Goal: Task Accomplishment & Management: Complete application form

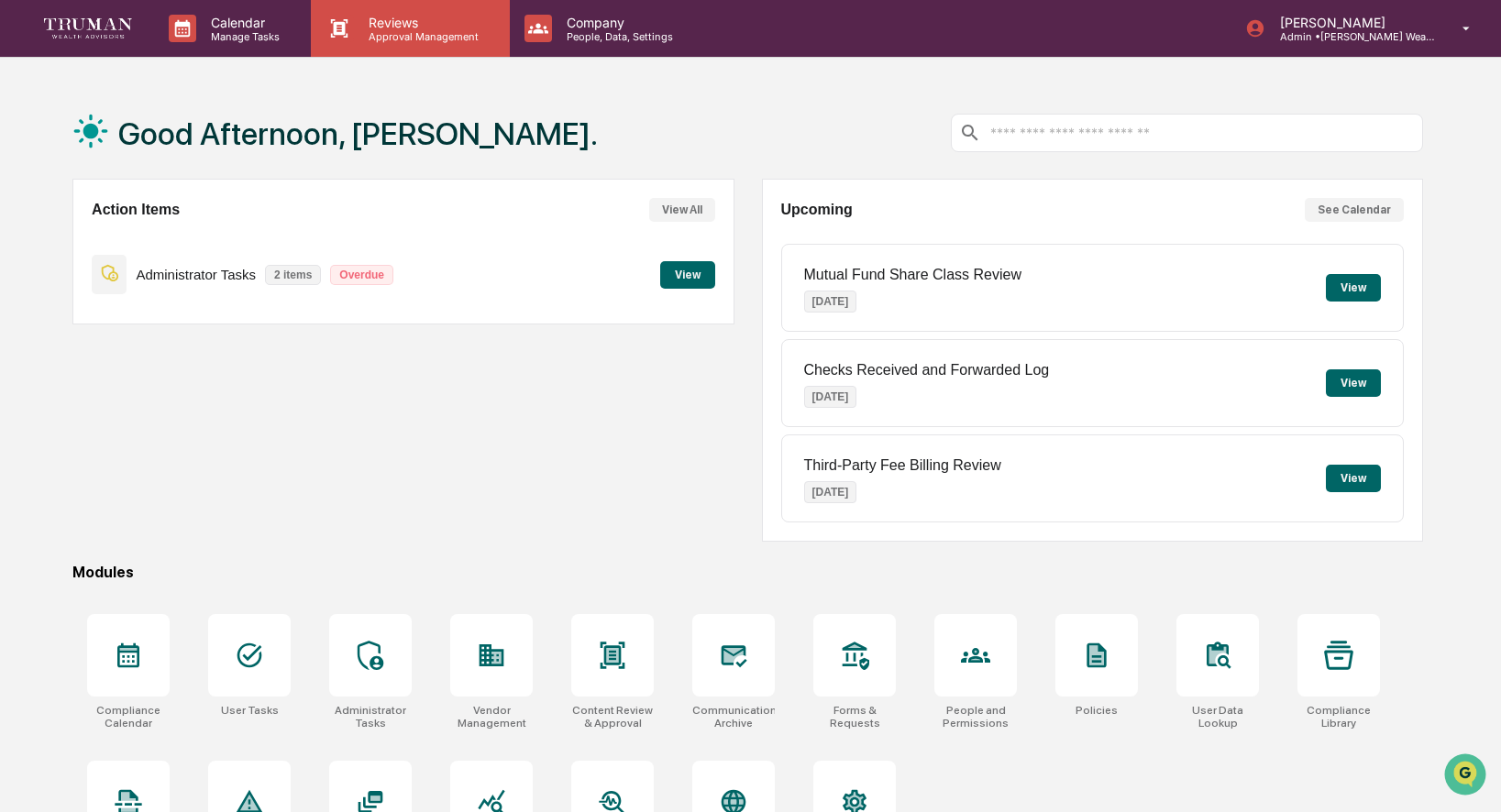
click at [441, 14] on p "Reviews" at bounding box center [421, 22] width 134 height 15
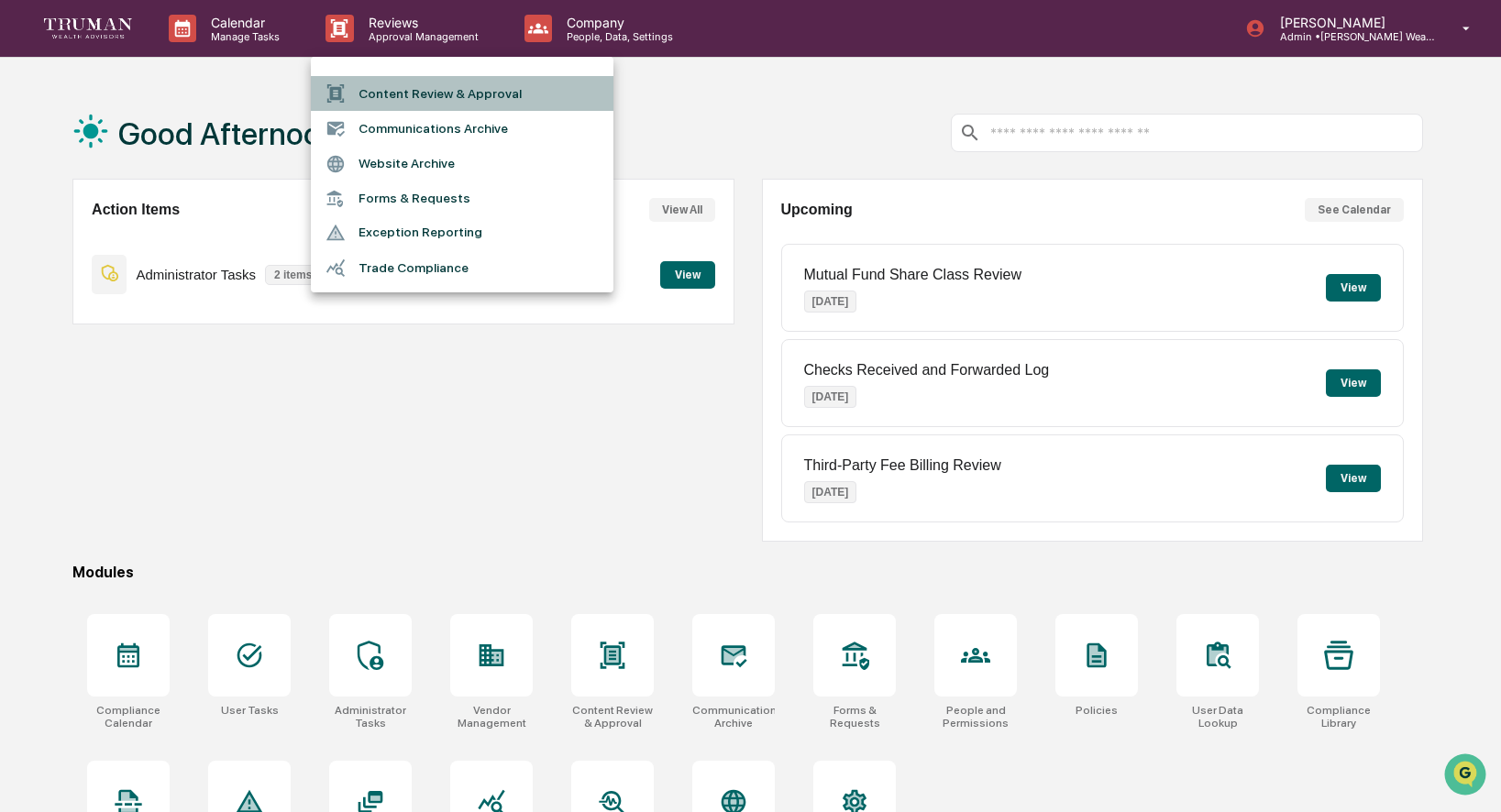
click at [438, 93] on li "Content Review & Approval" at bounding box center [462, 93] width 303 height 35
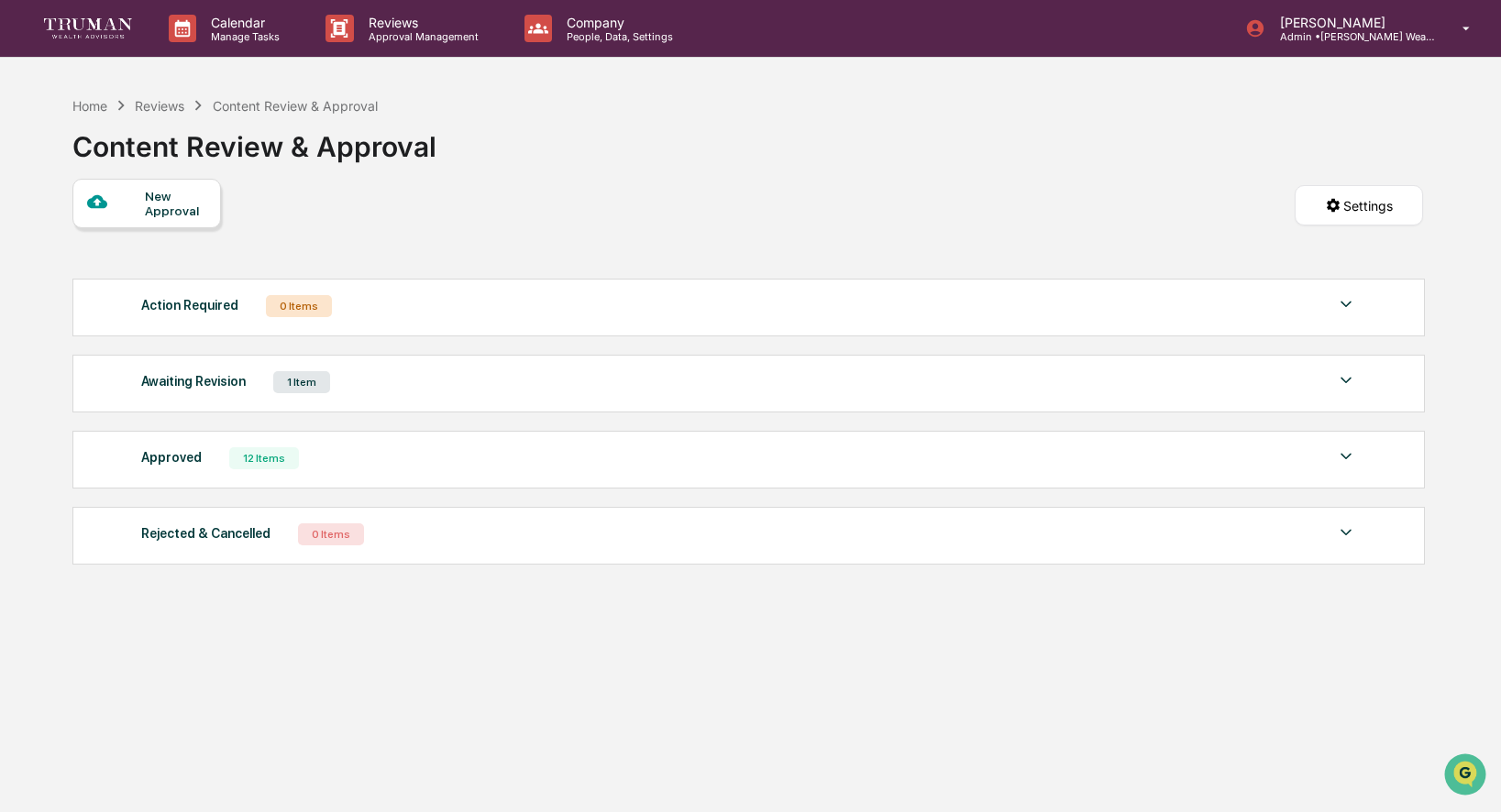
click at [350, 385] on div "Awaiting Revision 1 Item" at bounding box center [750, 382] width 1216 height 26
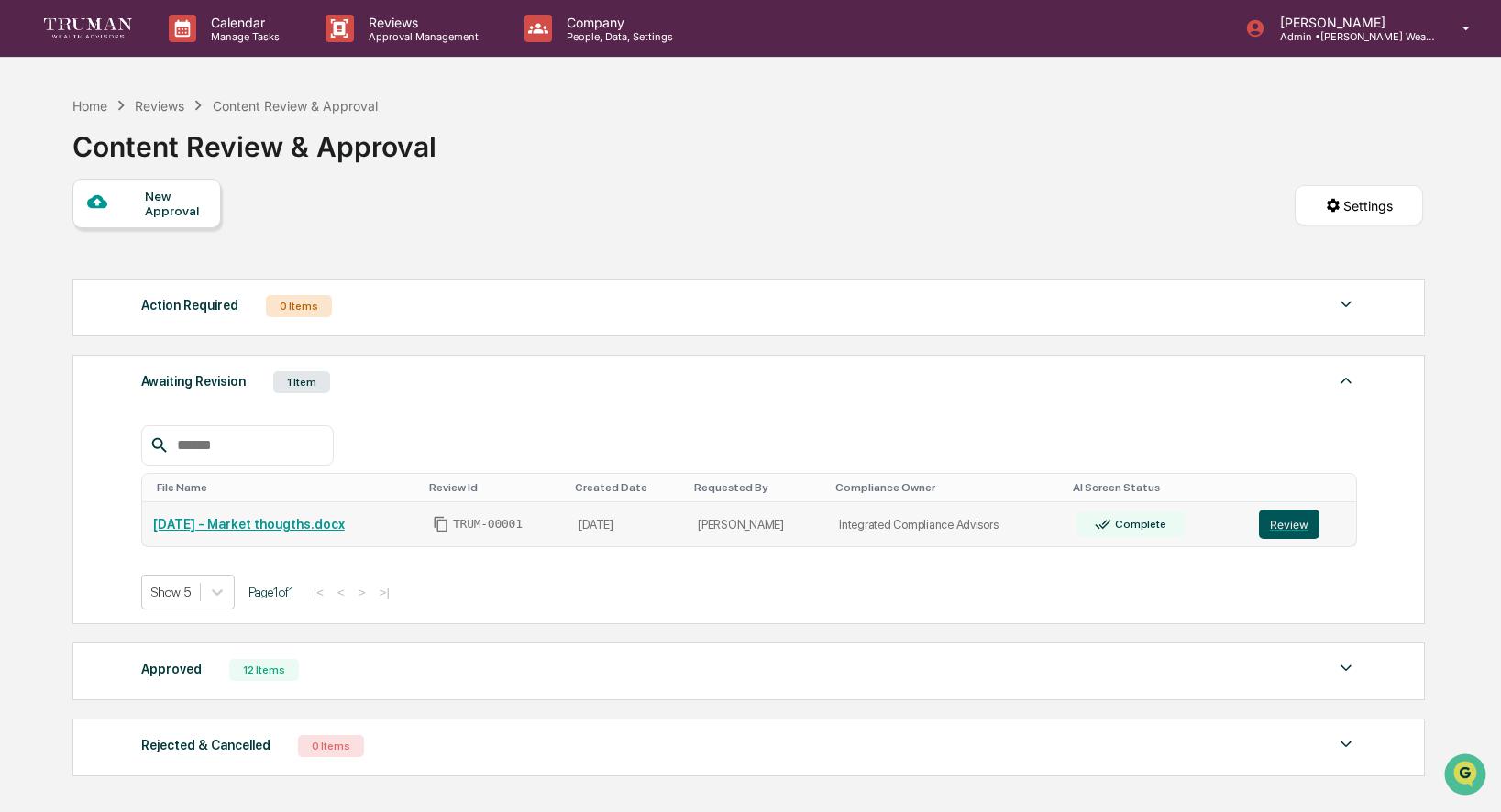
click at [1298, 528] on button "Review" at bounding box center [1290, 524] width 61 height 29
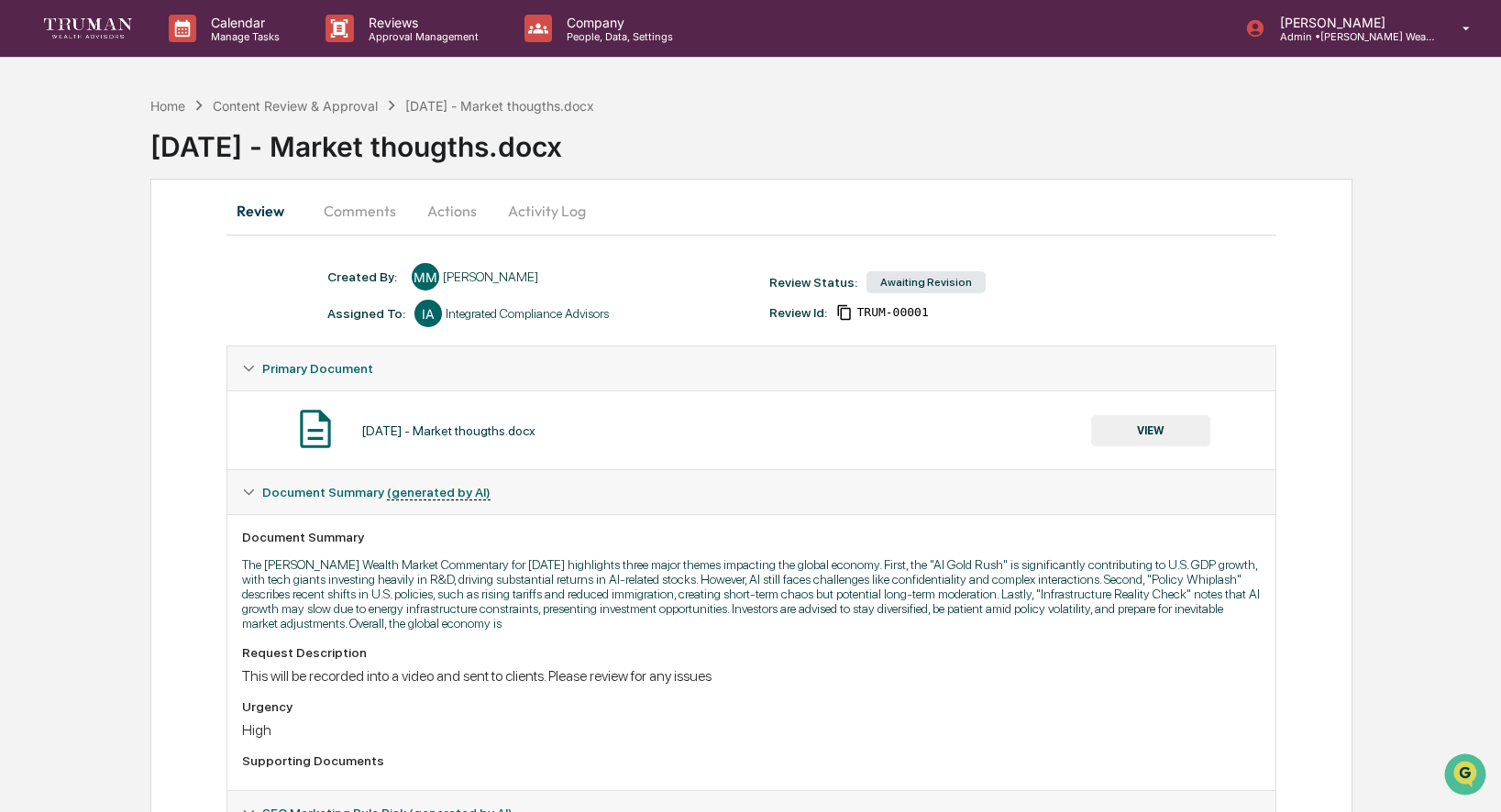
click at [361, 216] on button "Comments" at bounding box center [359, 211] width 102 height 44
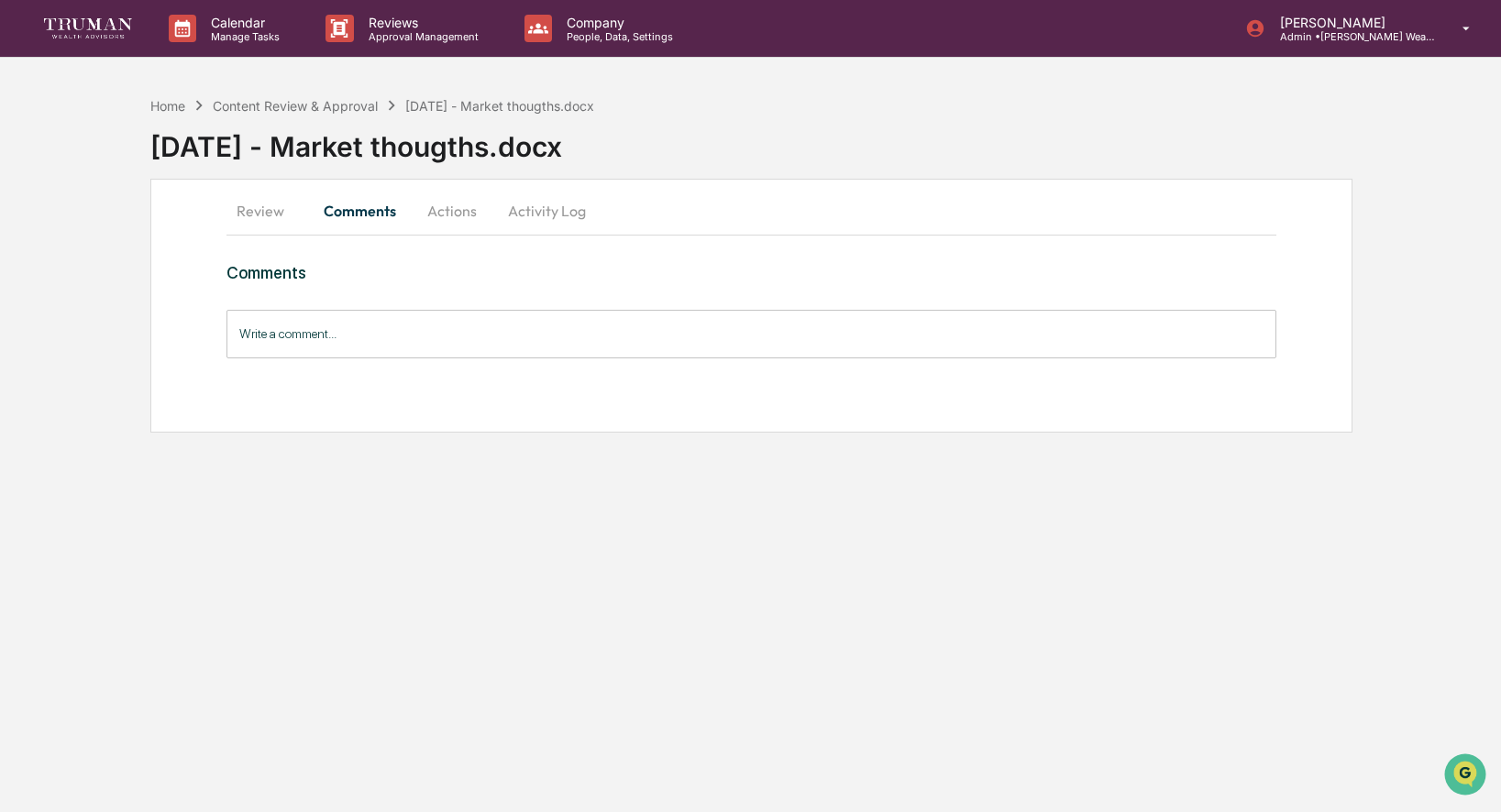
click at [466, 214] on button "Actions" at bounding box center [452, 211] width 83 height 44
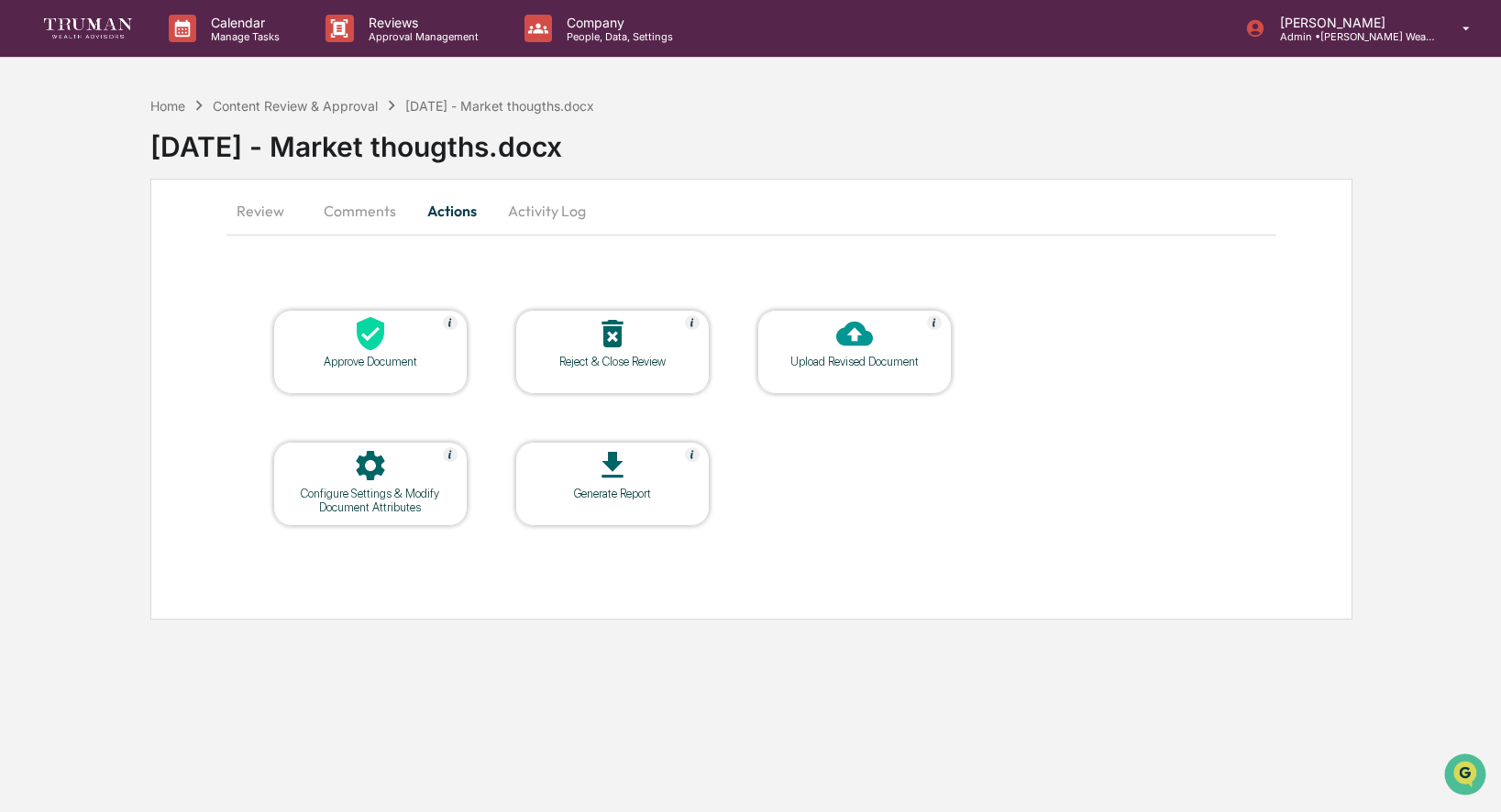
click at [268, 215] on button "Review" at bounding box center [267, 211] width 83 height 44
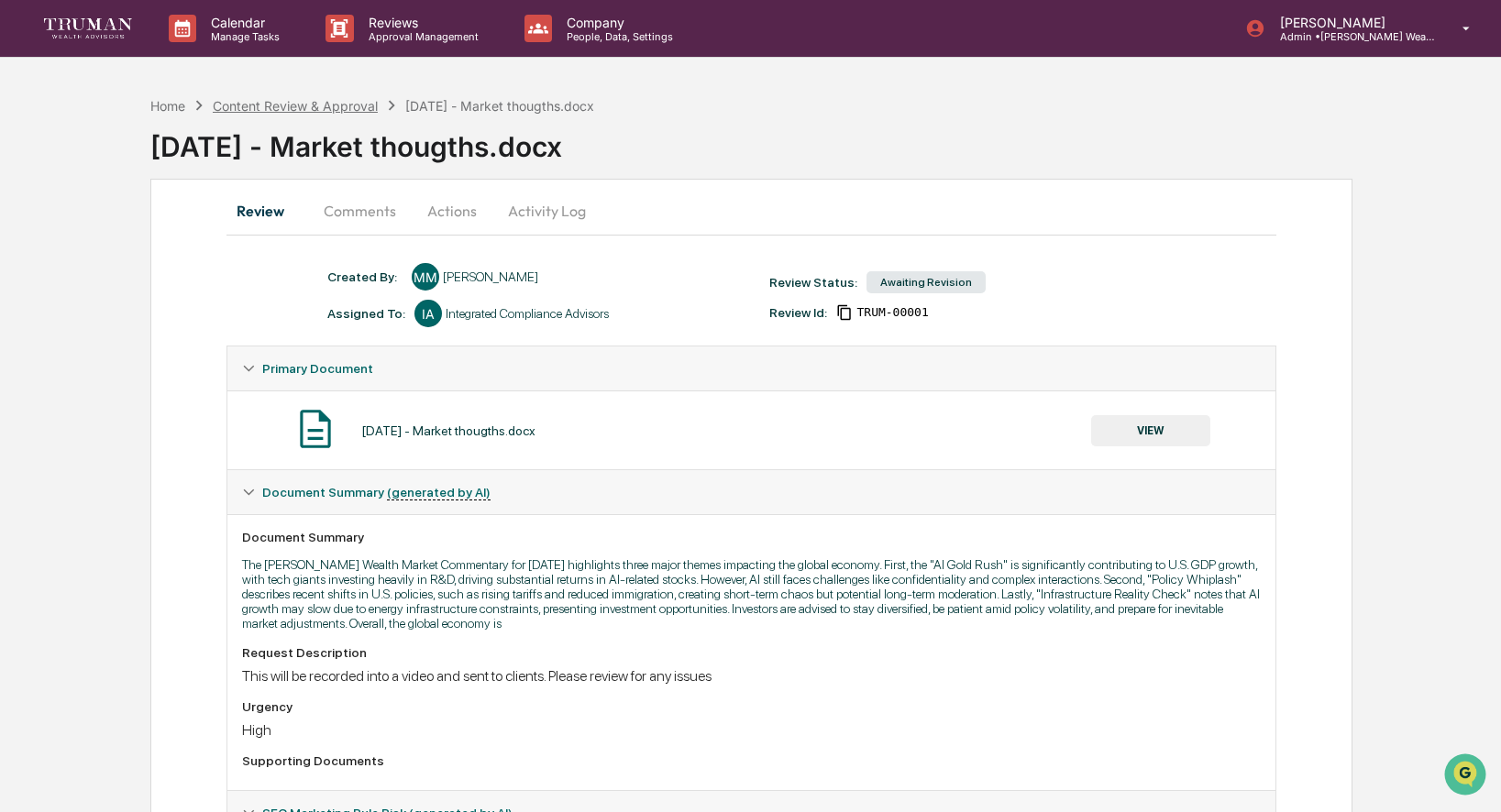
click at [257, 104] on div "Content Review & Approval" at bounding box center [295, 105] width 165 height 15
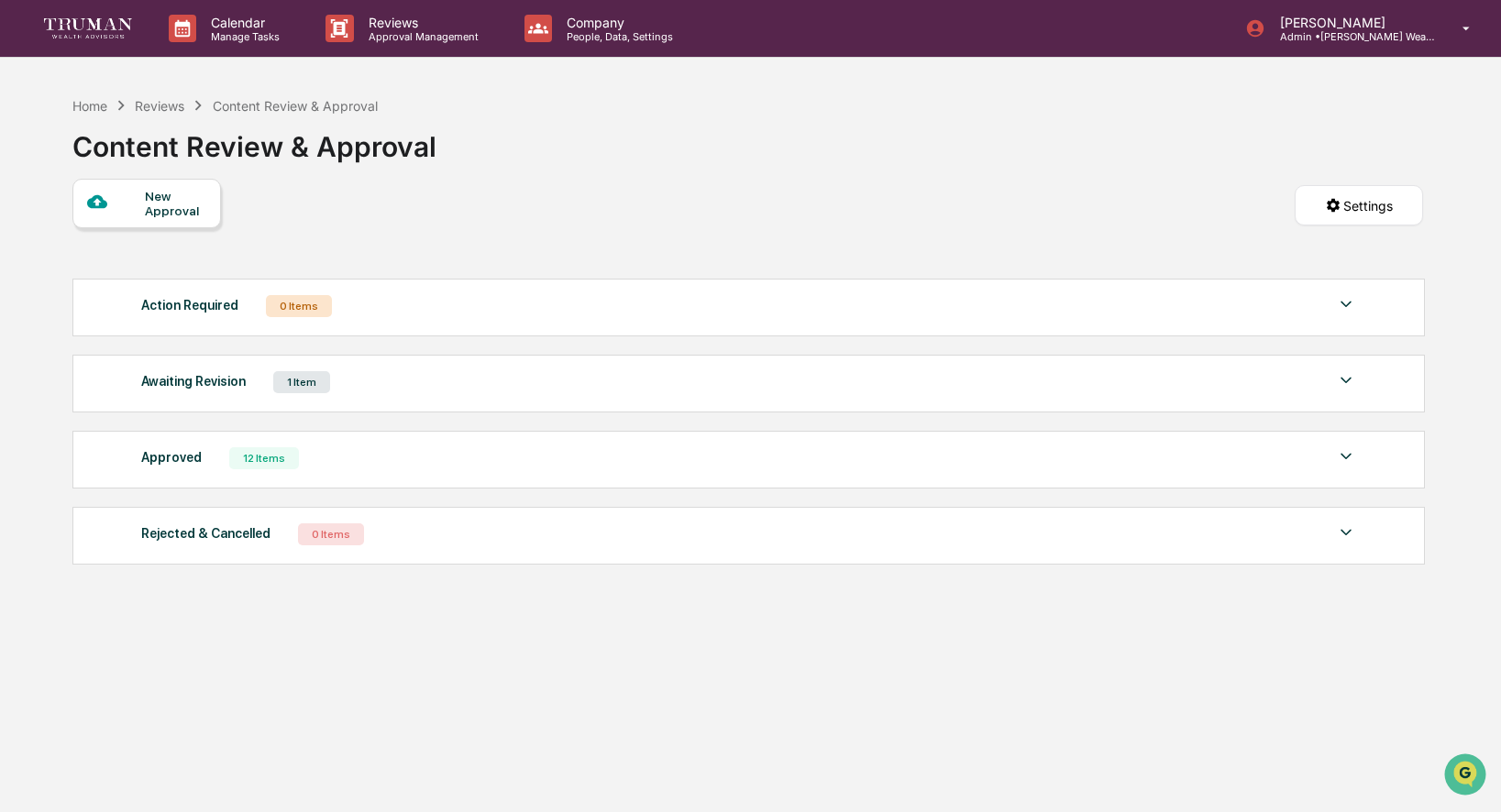
click at [148, 200] on div "New Approval" at bounding box center [176, 203] width 62 height 29
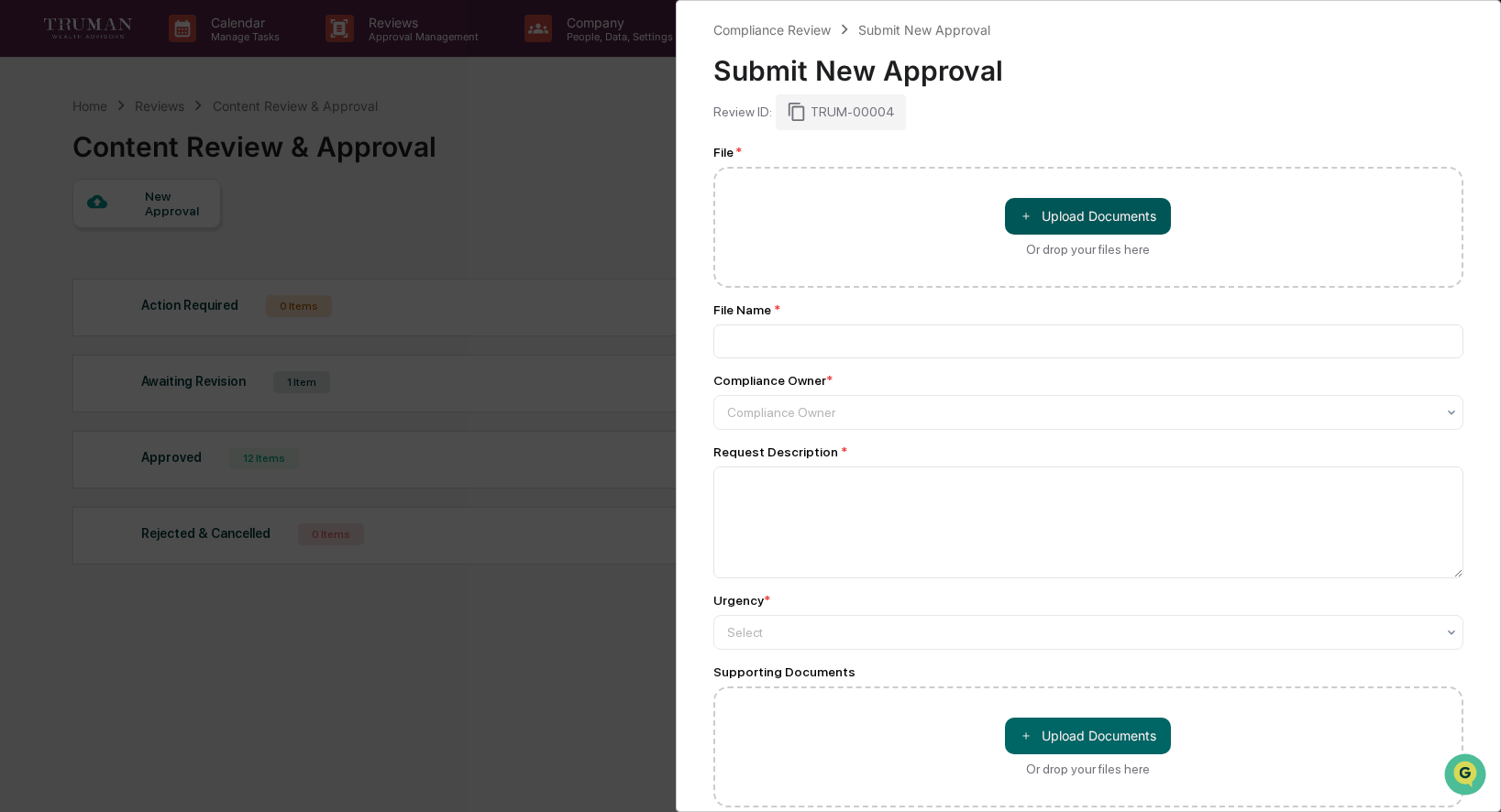
click at [1060, 232] on button "＋ Upload Documents" at bounding box center [1088, 217] width 166 height 37
click at [1070, 213] on button "＋ Upload Documents" at bounding box center [1088, 217] width 166 height 37
type input "**********"
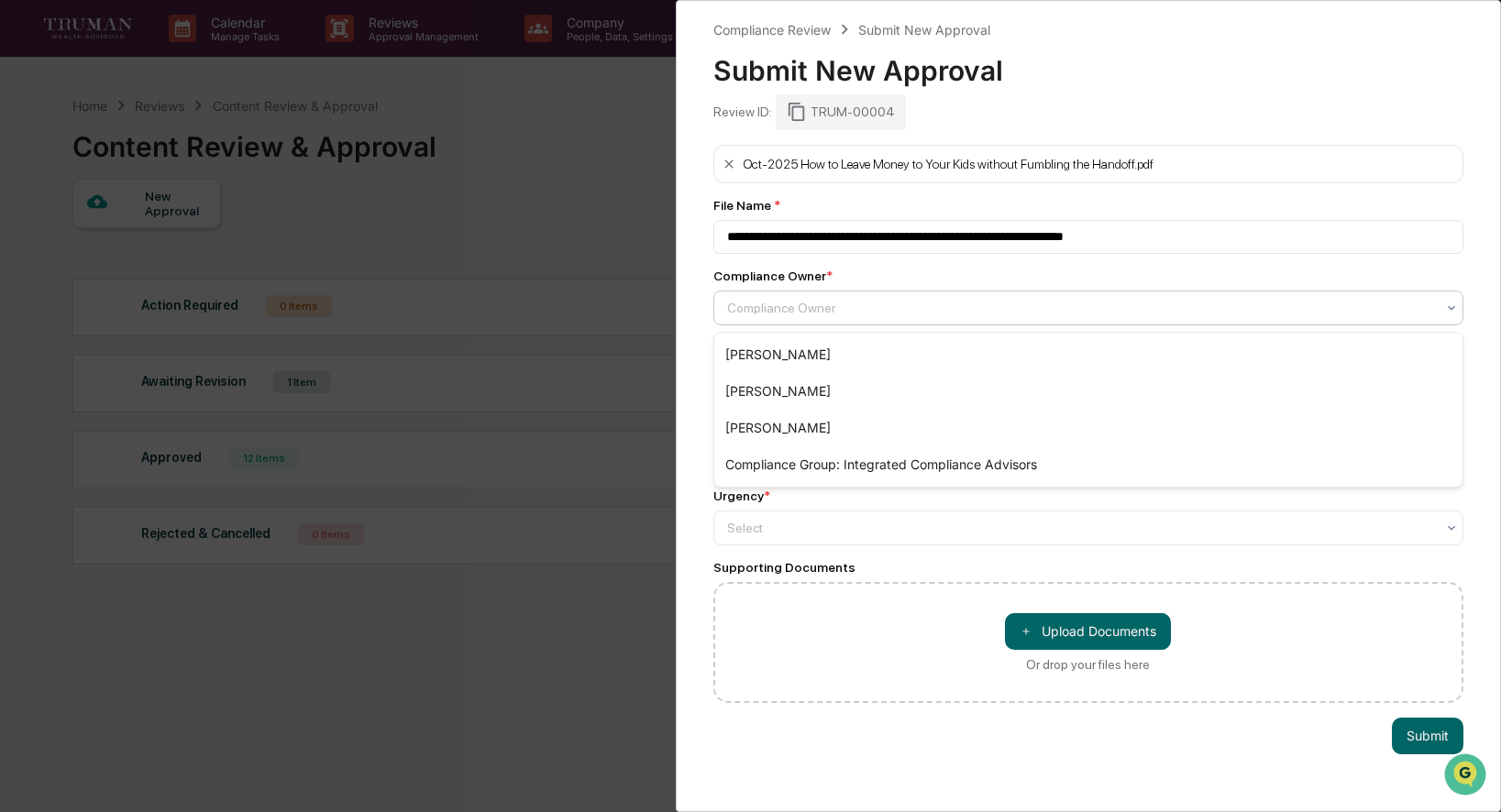
drag, startPoint x: 956, startPoint y: 301, endPoint x: 938, endPoint y: 314, distance: 22.2
click at [956, 302] on div at bounding box center [1082, 308] width 709 height 18
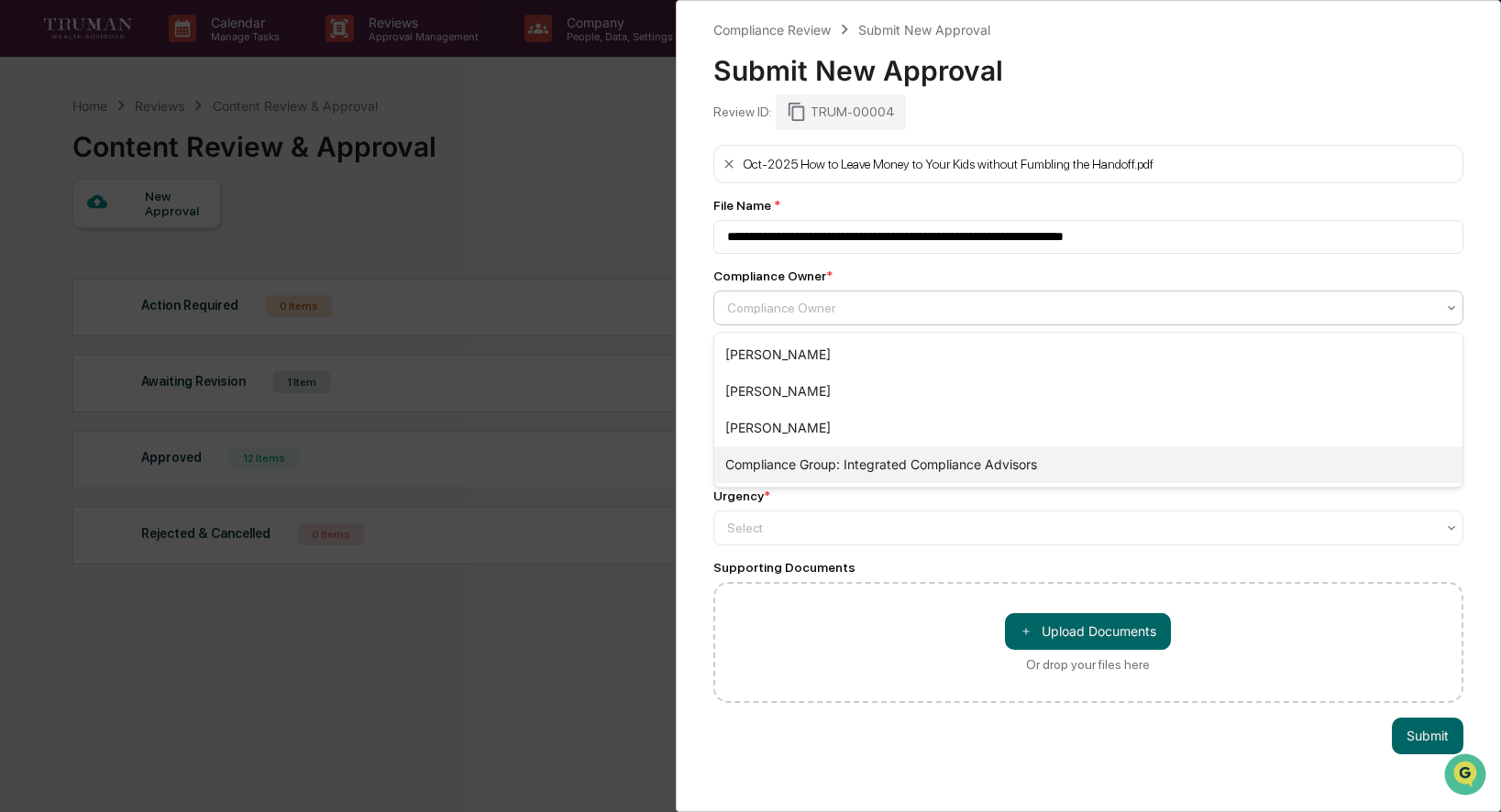
drag, startPoint x: 864, startPoint y: 463, endPoint x: 893, endPoint y: 434, distance: 41.0
click at [864, 462] on div "Compliance Group: Integrated Compliance Advisors" at bounding box center [1089, 464] width 750 height 37
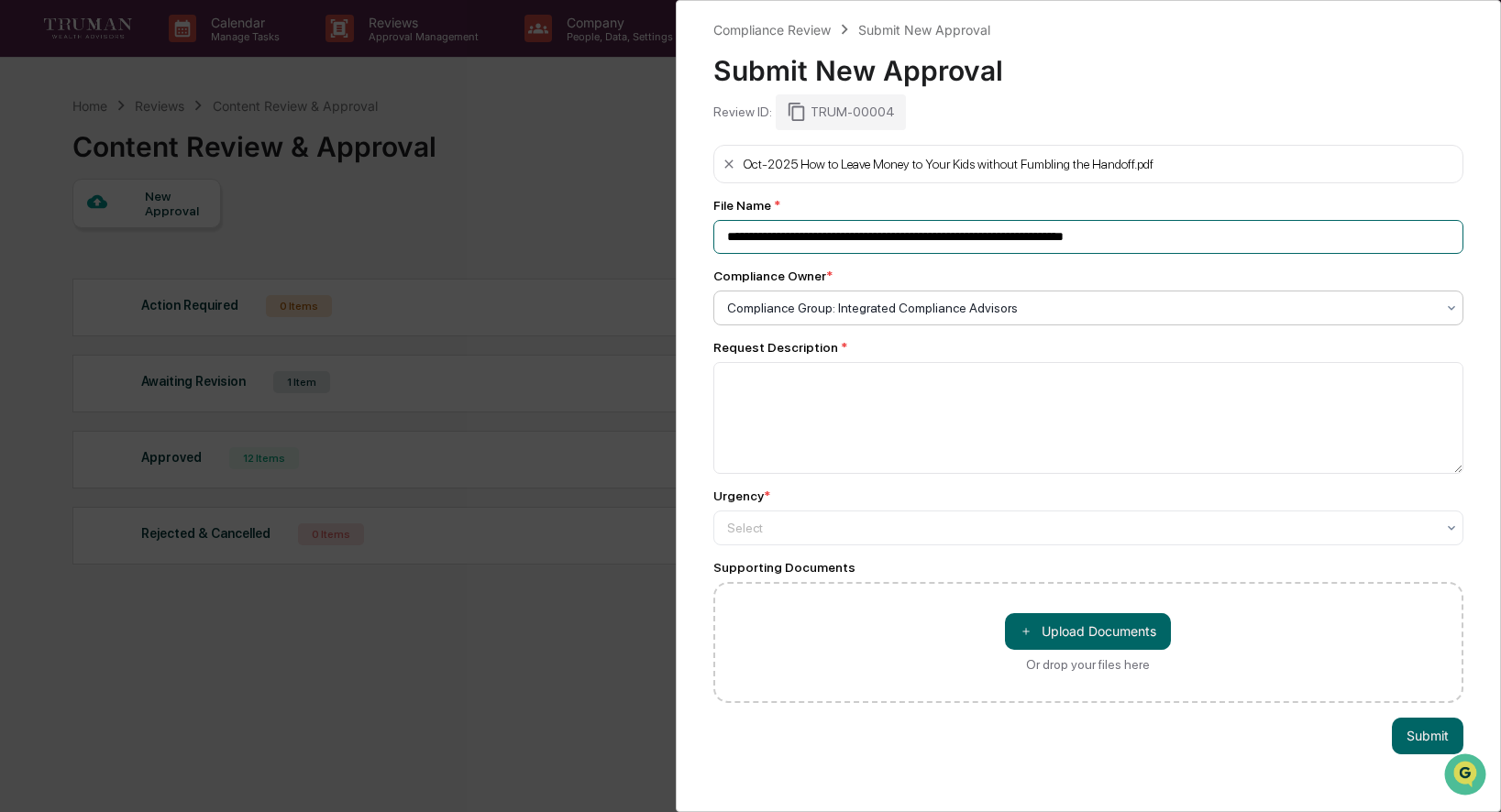
click at [1237, 244] on input "**********" at bounding box center [1089, 237] width 751 height 34
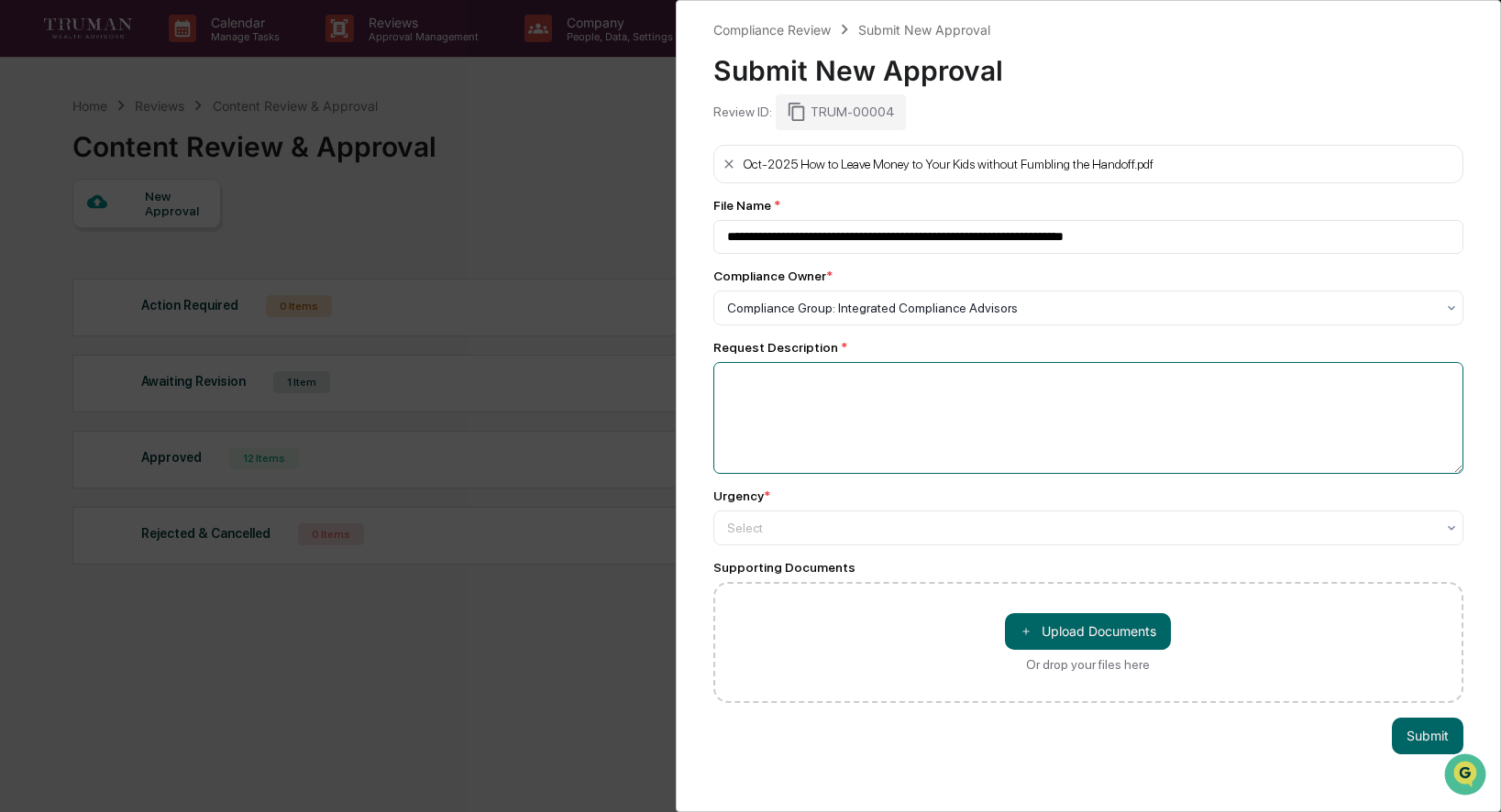
click at [806, 406] on textarea at bounding box center [1089, 418] width 751 height 112
type textarea "**********"
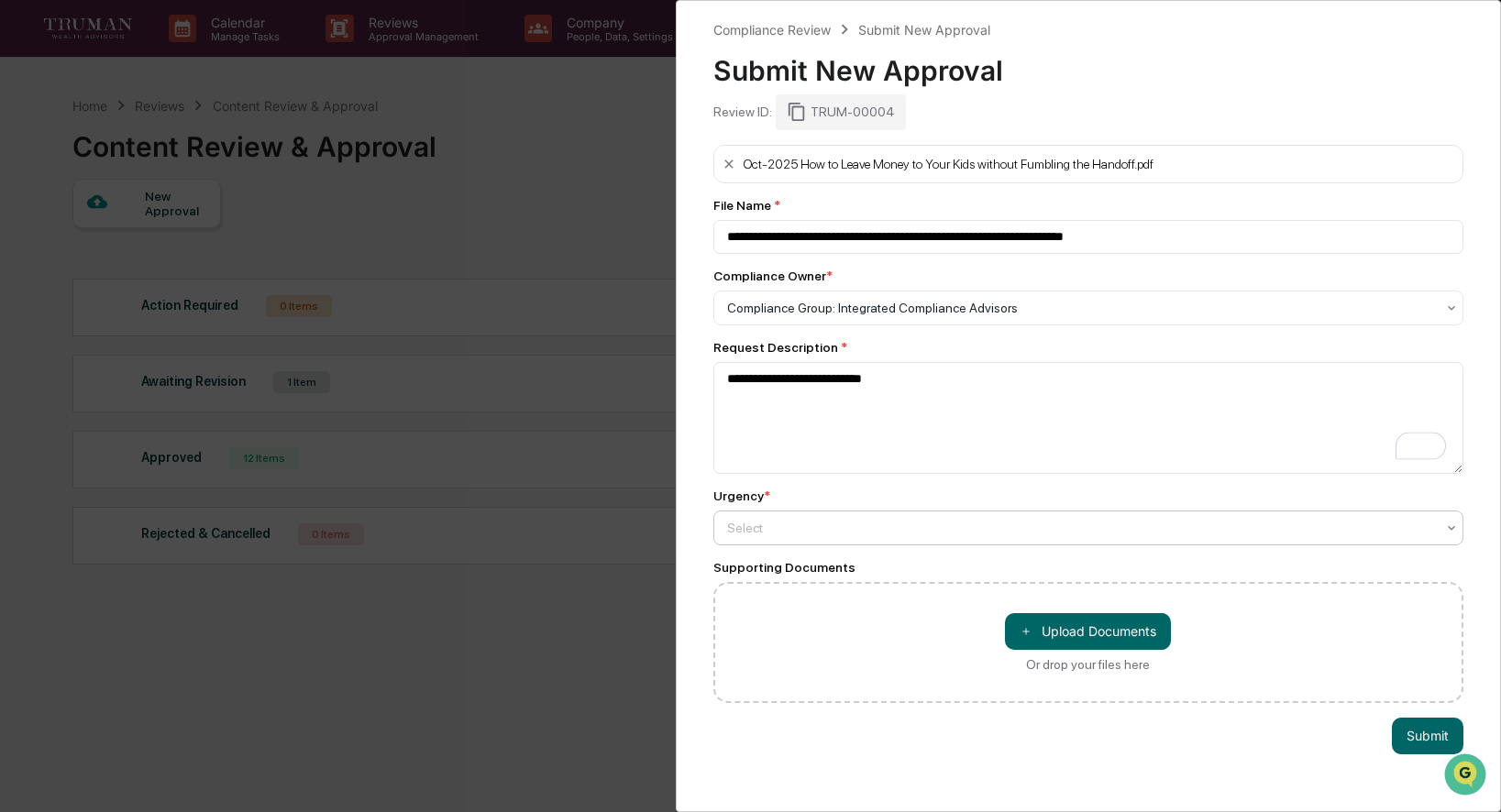
click at [1211, 531] on div at bounding box center [1082, 527] width 709 height 18
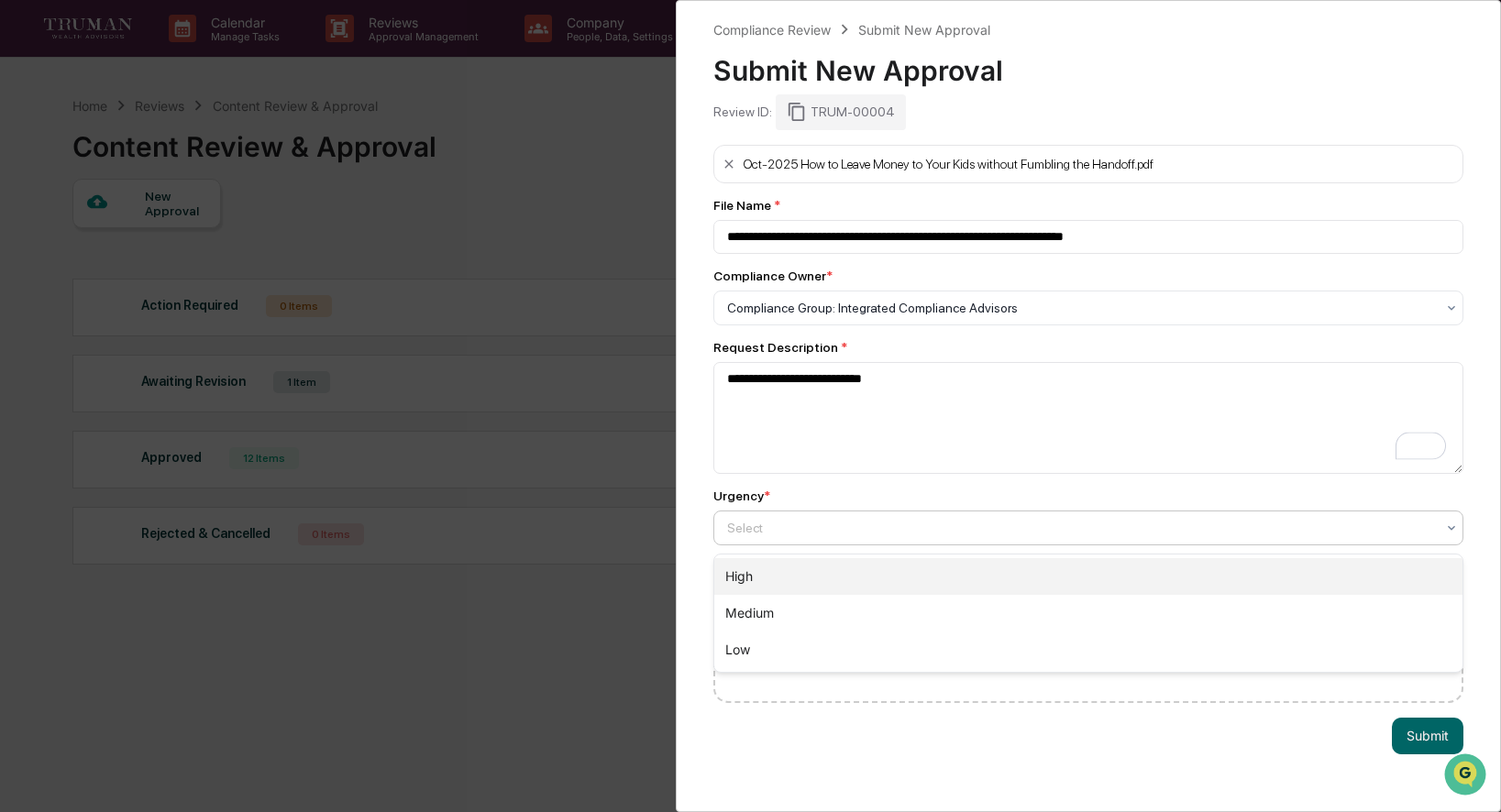
click at [1145, 573] on div "High" at bounding box center [1089, 576] width 750 height 37
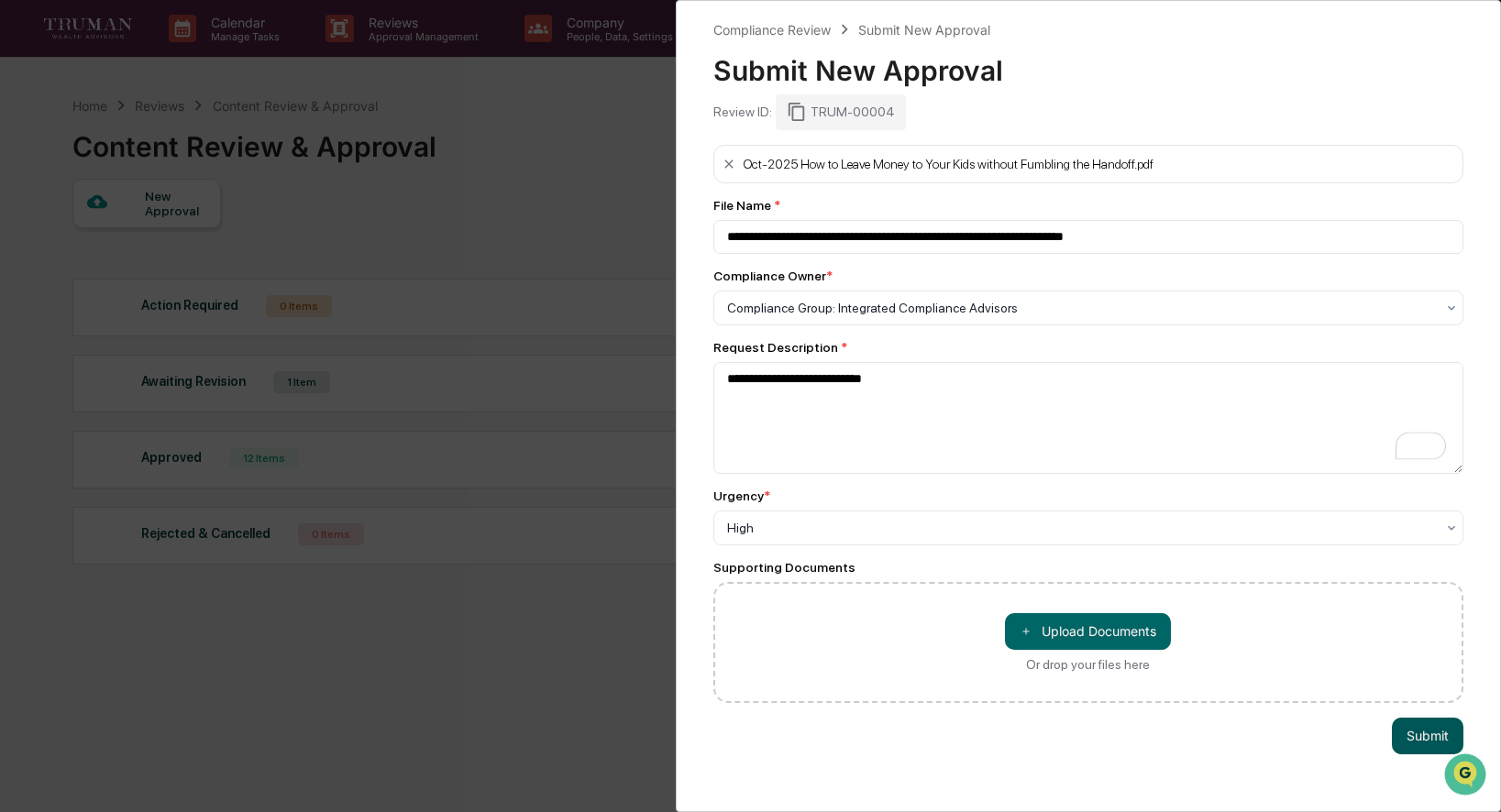
click at [1401, 733] on button "Submit" at bounding box center [1428, 736] width 71 height 37
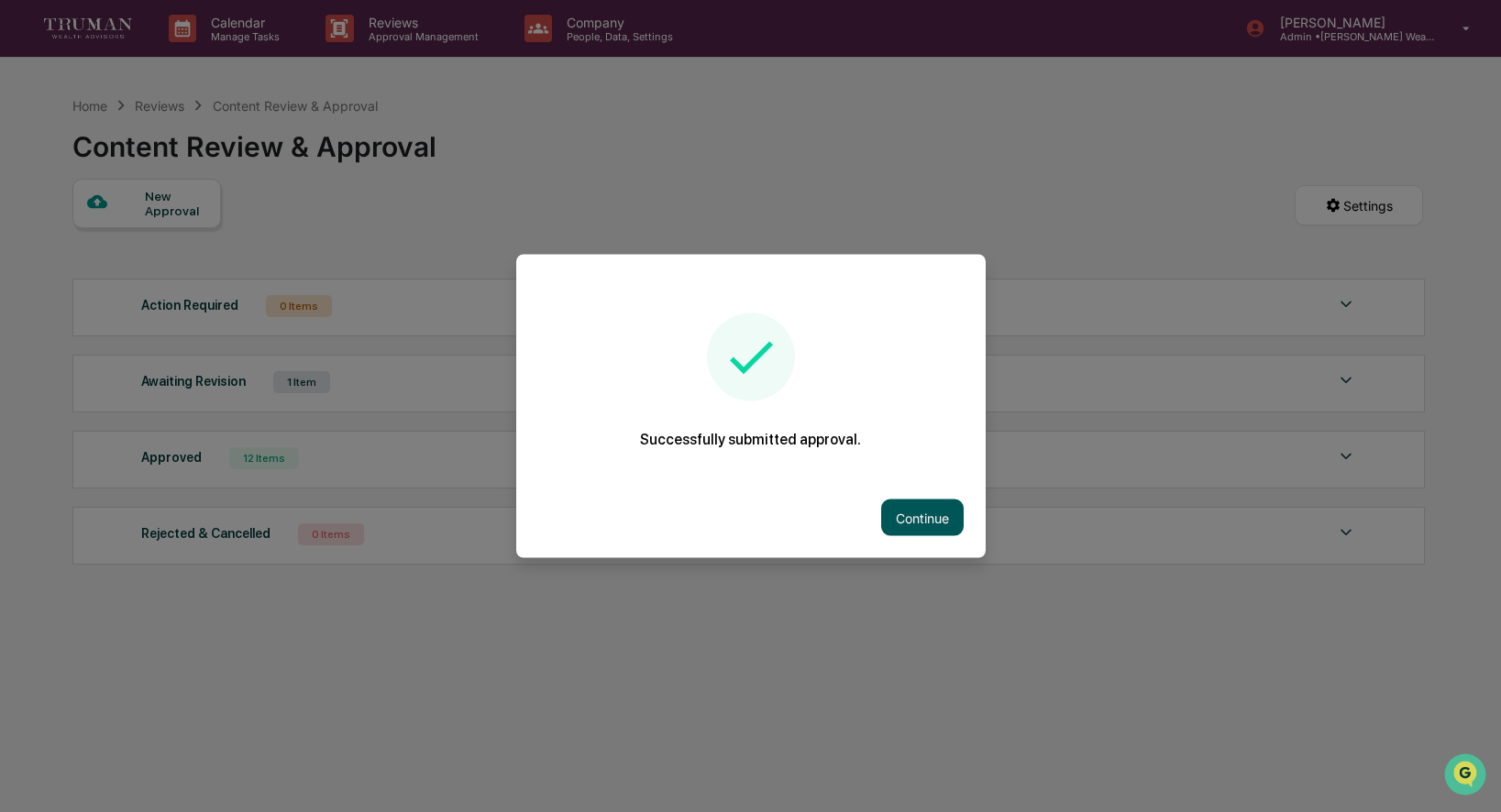
click at [919, 527] on button "Continue" at bounding box center [922, 518] width 83 height 37
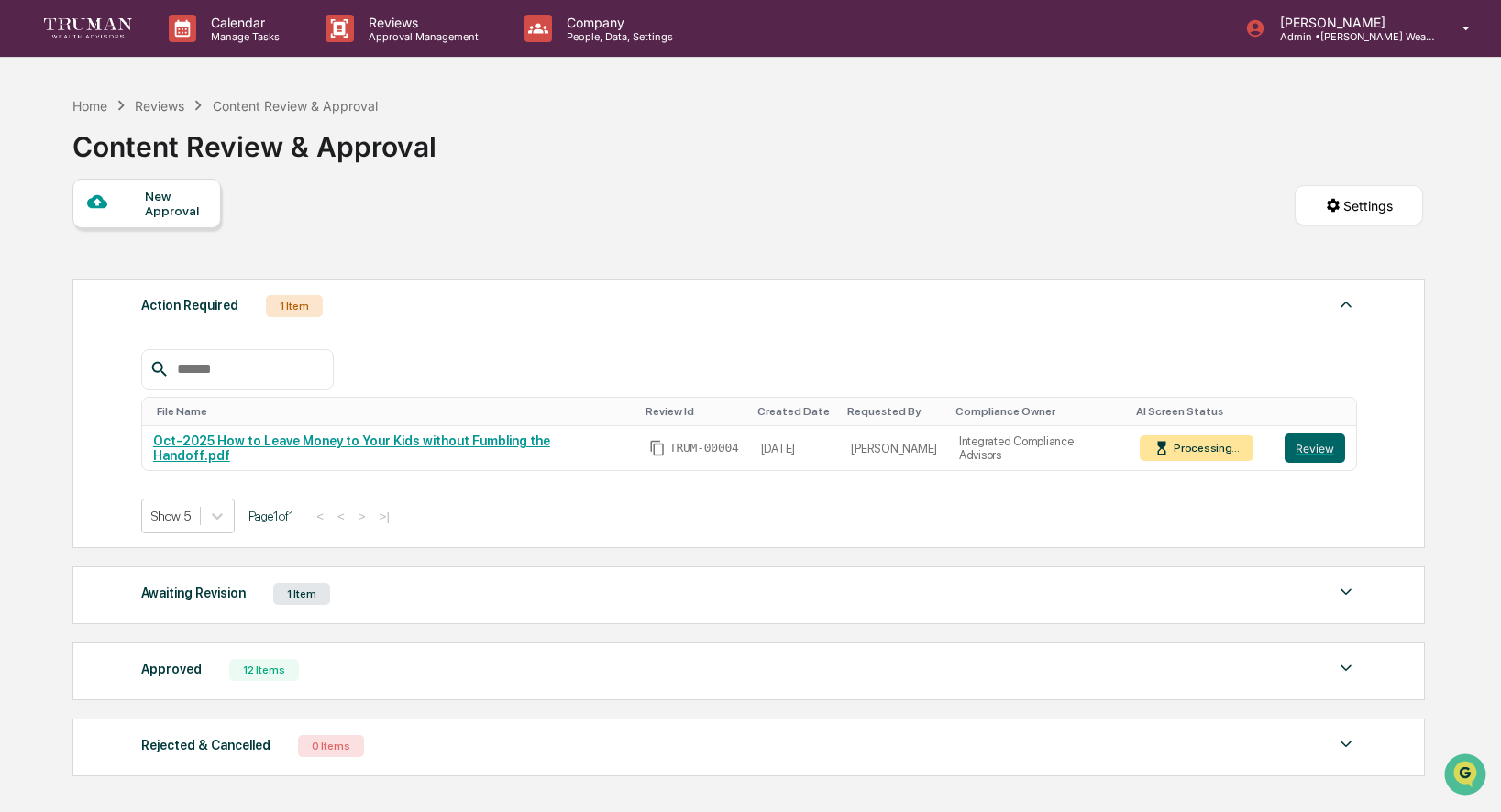
click at [126, 219] on div "New Approval" at bounding box center [146, 203] width 148 height 49
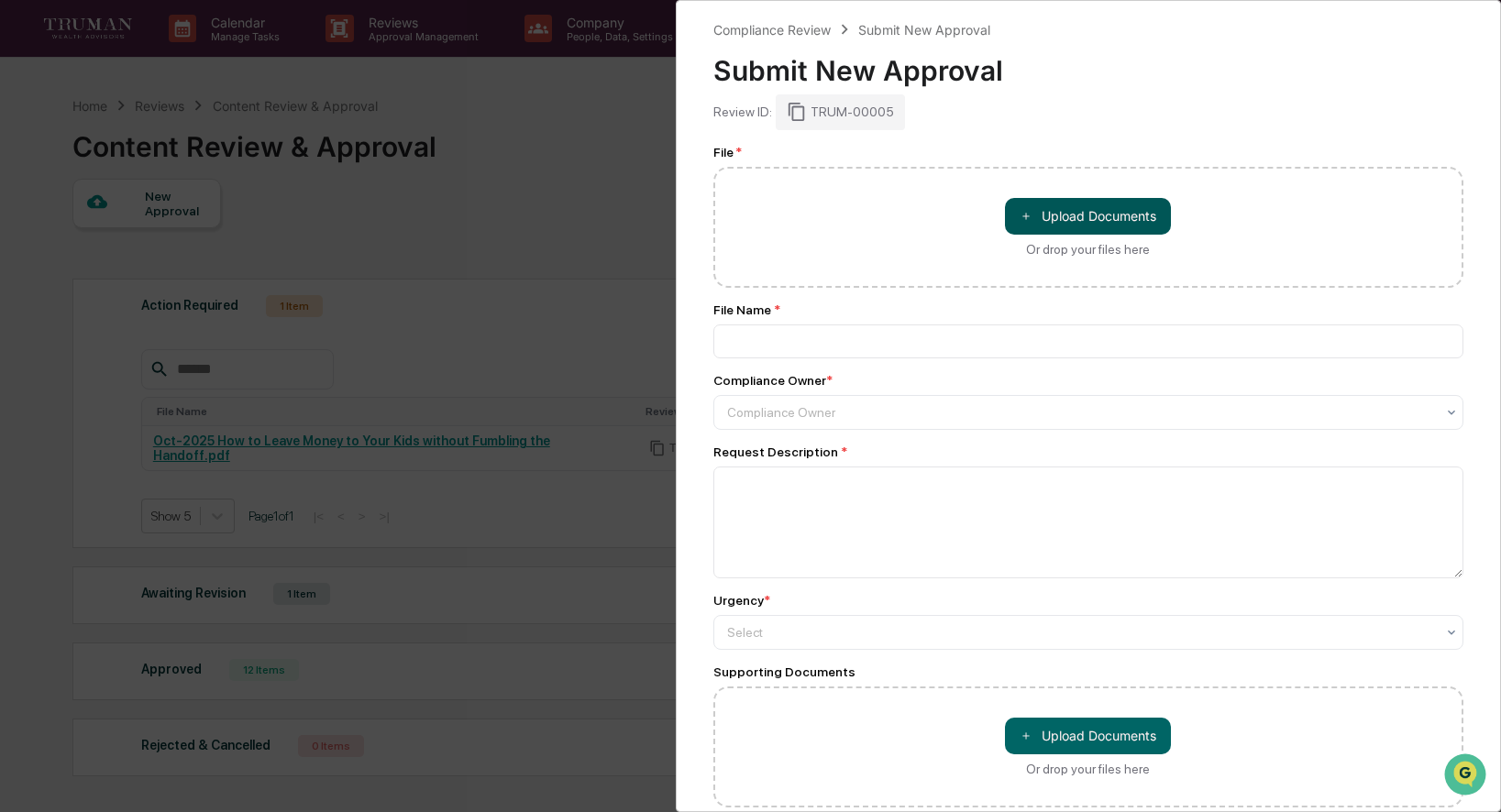
click at [1099, 219] on button "＋ Upload Documents" at bounding box center [1088, 217] width 166 height 37
type input "**********"
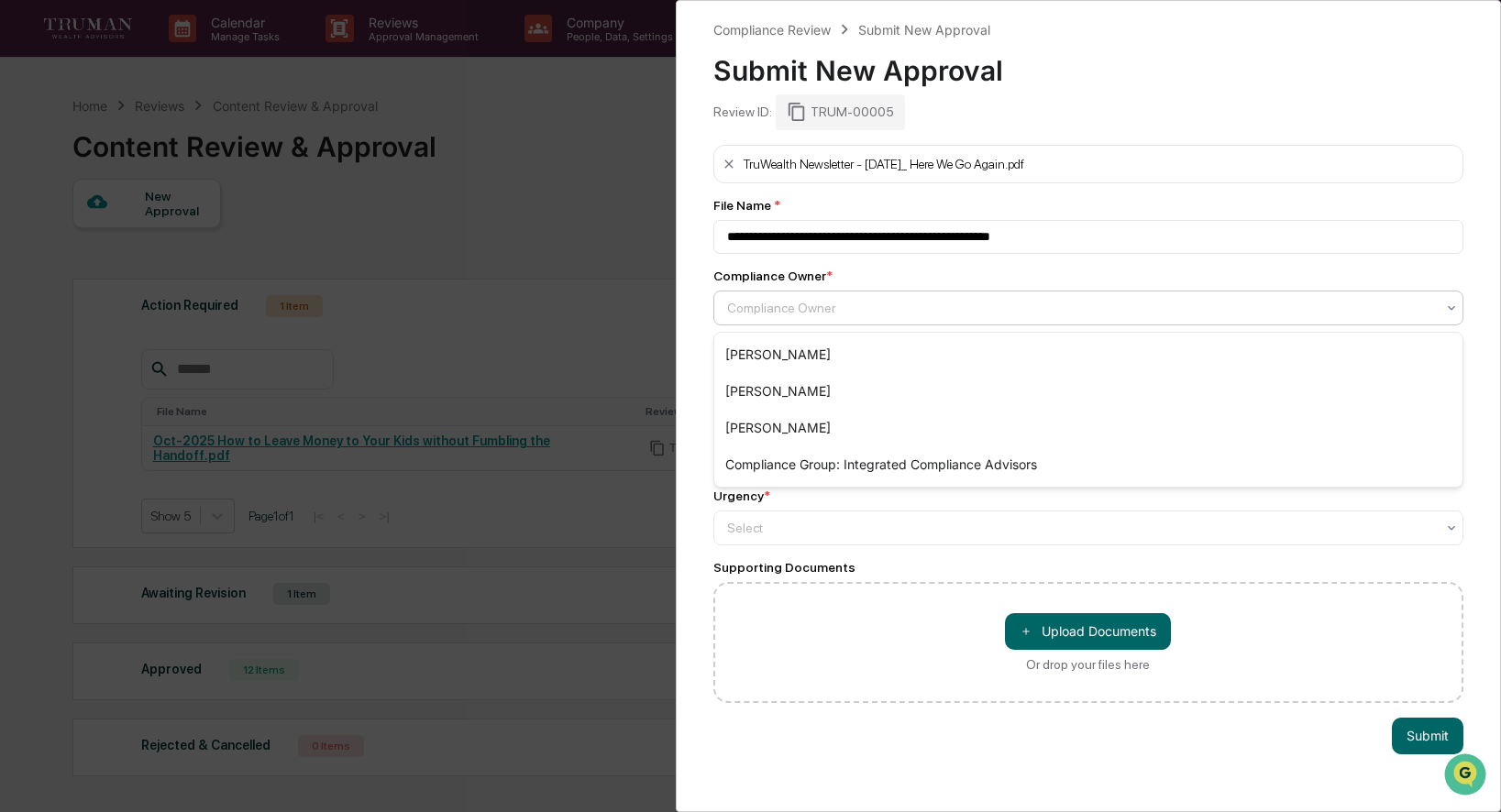
click at [823, 305] on div at bounding box center [1082, 308] width 709 height 18
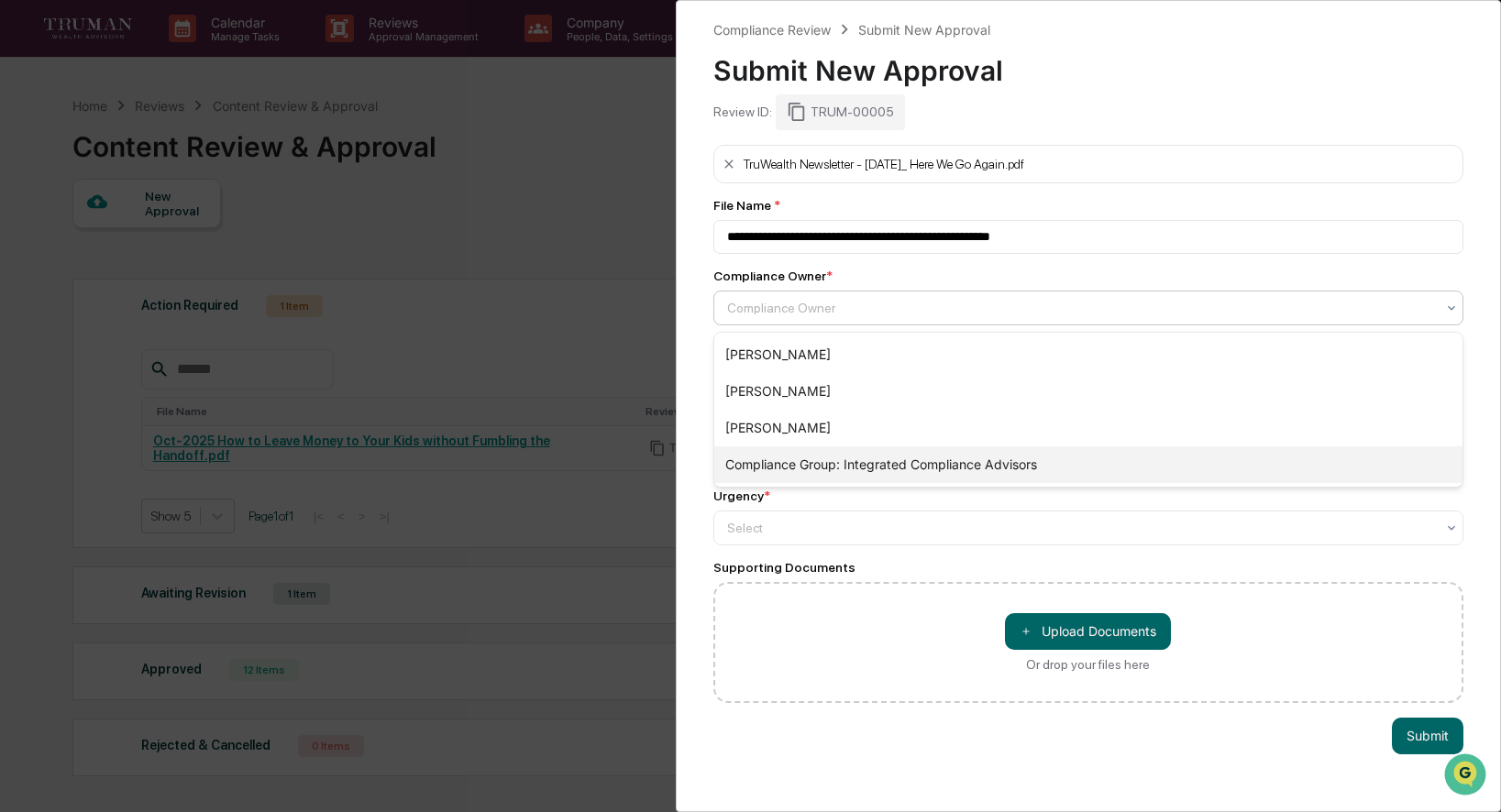
click at [858, 460] on div "Compliance Group: Integrated Compliance Advisors" at bounding box center [1089, 464] width 750 height 37
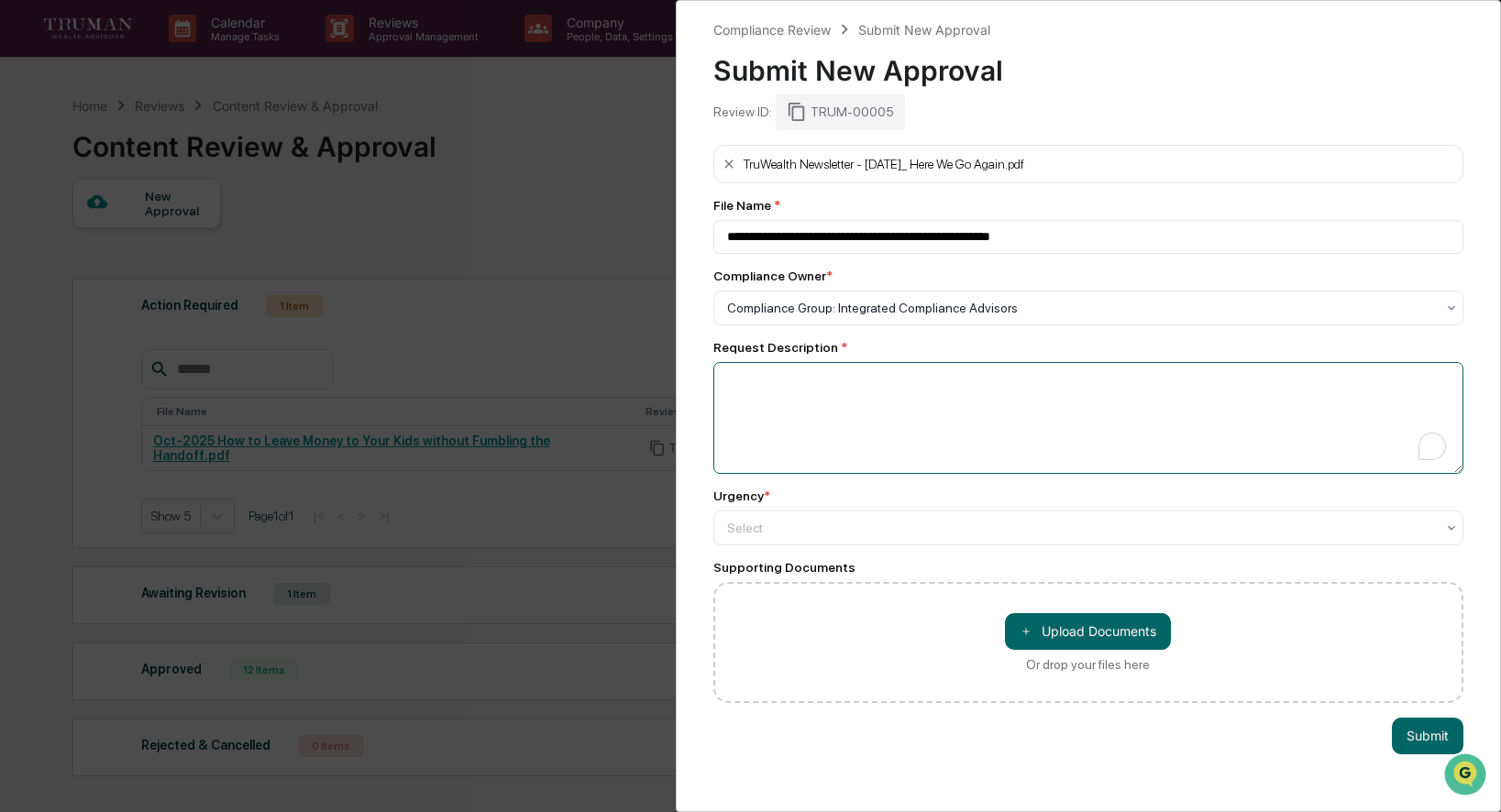
click at [853, 398] on textarea "To enrich screen reader interactions, please activate Accessibility in Grammarl…" at bounding box center [1089, 418] width 751 height 112
type textarea "**********"
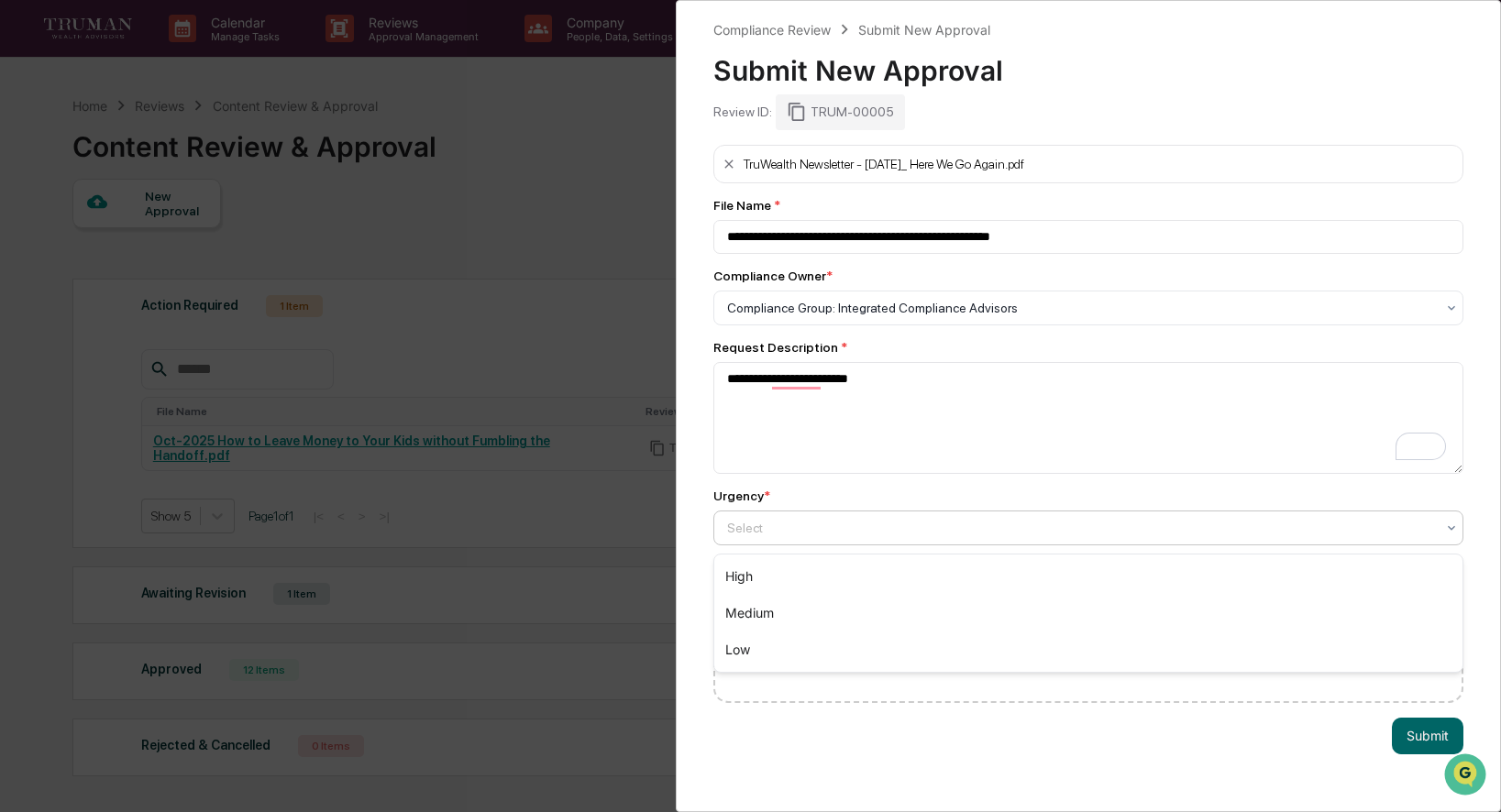
click at [1092, 531] on div at bounding box center [1082, 527] width 709 height 18
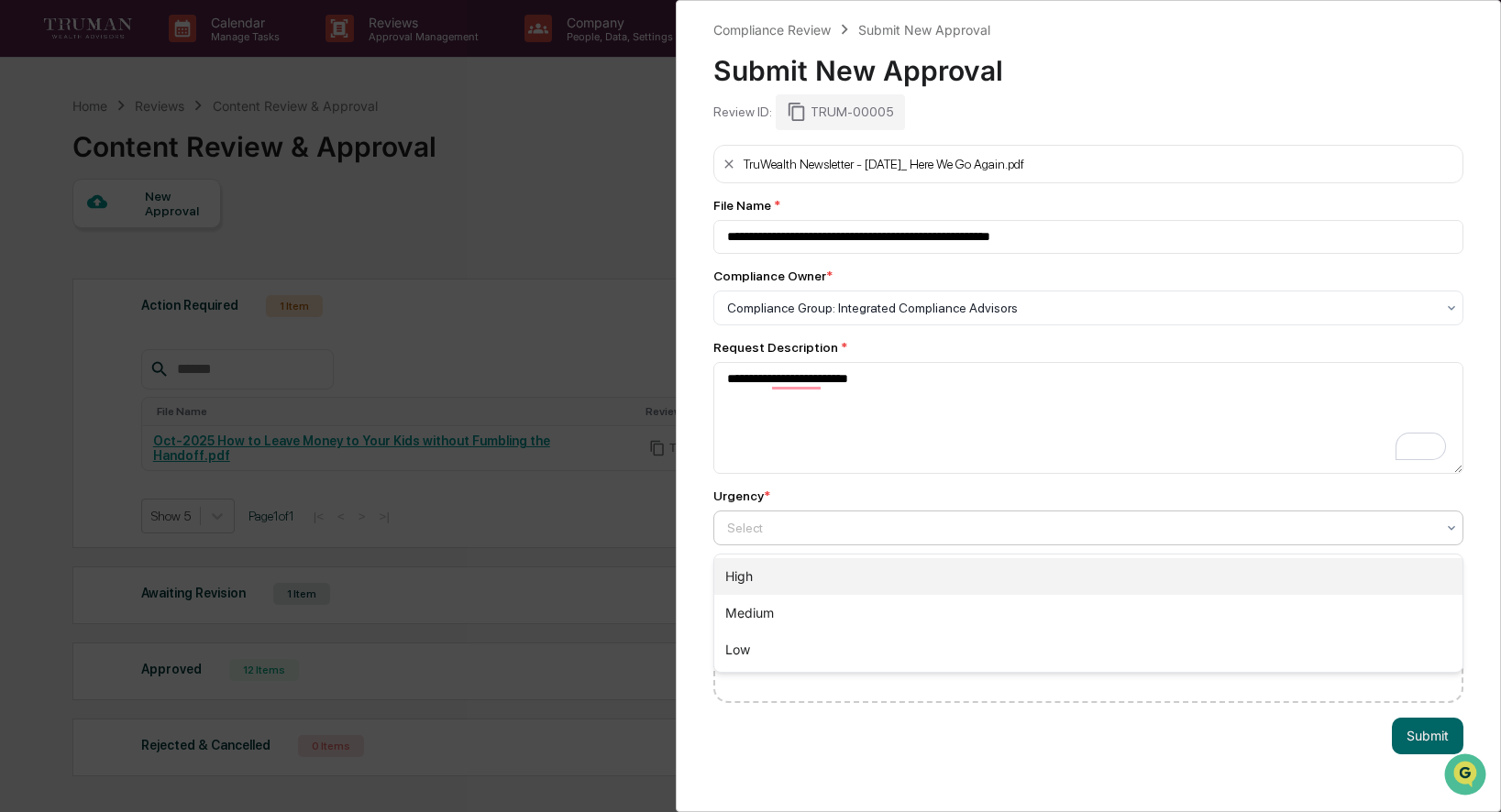
click at [960, 584] on div "High" at bounding box center [1089, 576] width 750 height 37
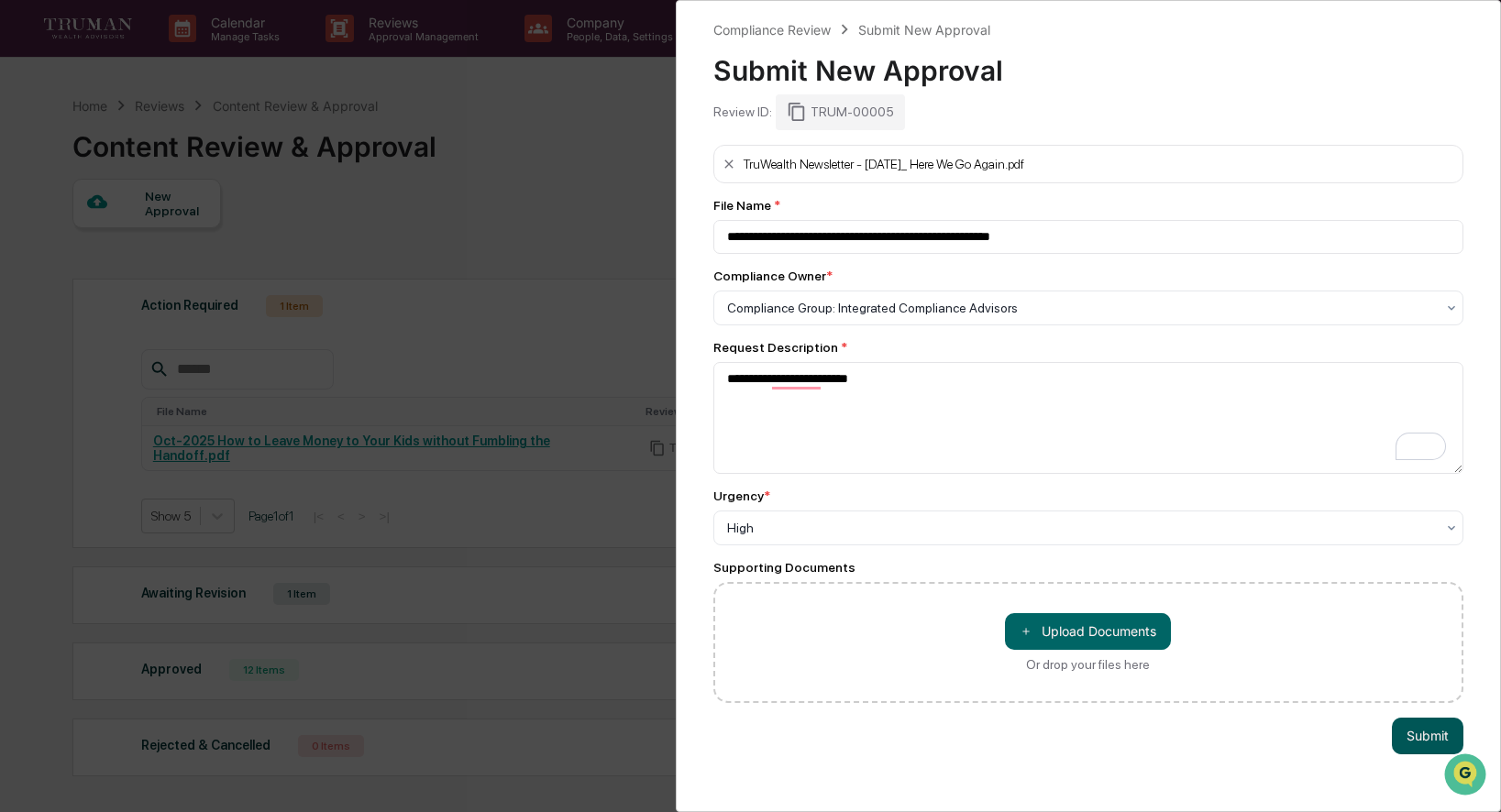
click at [1426, 740] on button "Submit" at bounding box center [1428, 736] width 71 height 37
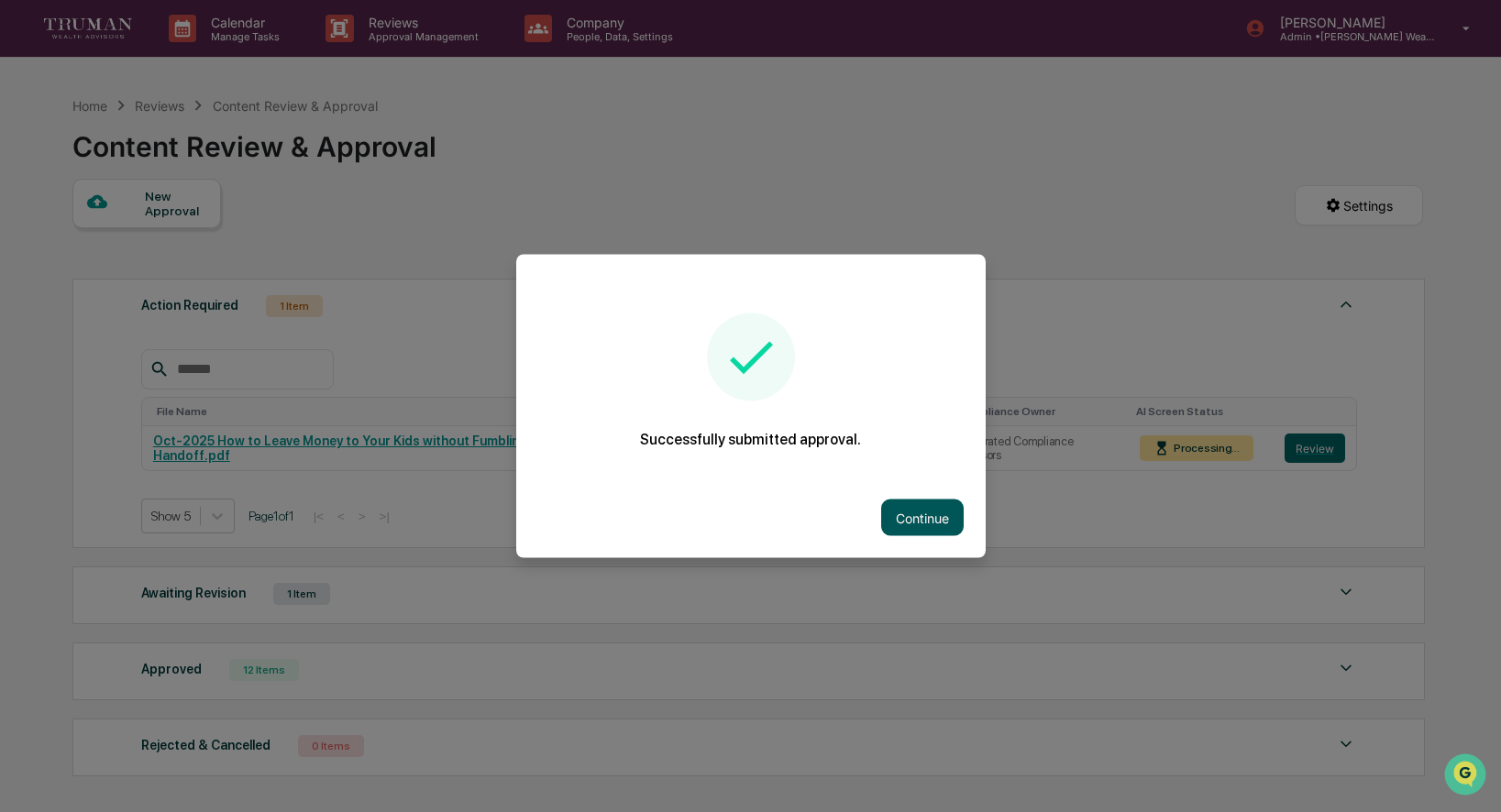
click at [923, 512] on button "Continue" at bounding box center [922, 518] width 83 height 37
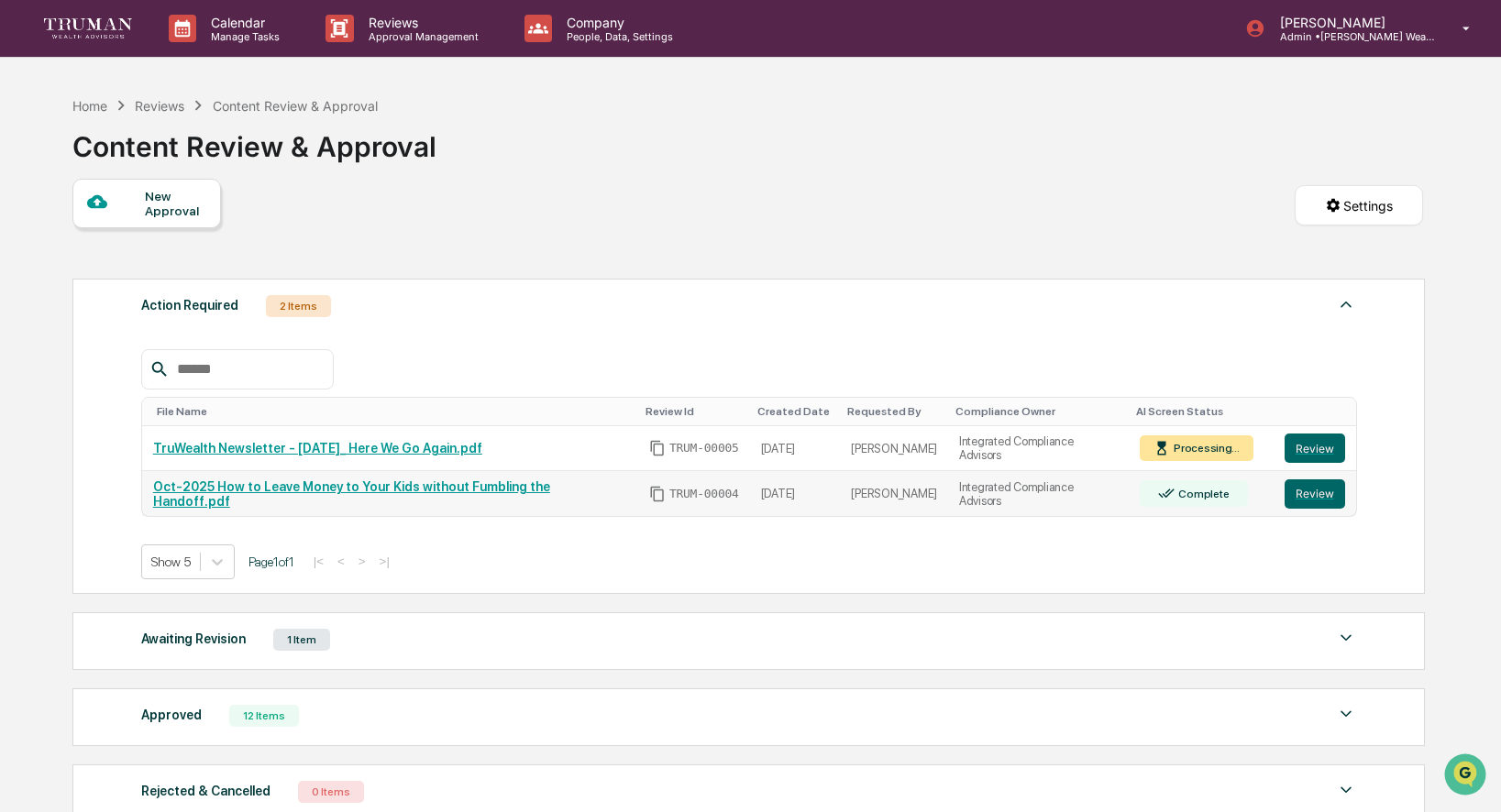
click at [624, 503] on td "Oct-2025 How to Leave Money to Your Kids without Fumbling the Handoff.pdf" at bounding box center [390, 493] width 496 height 45
click at [1329, 500] on button "Review" at bounding box center [1316, 494] width 61 height 29
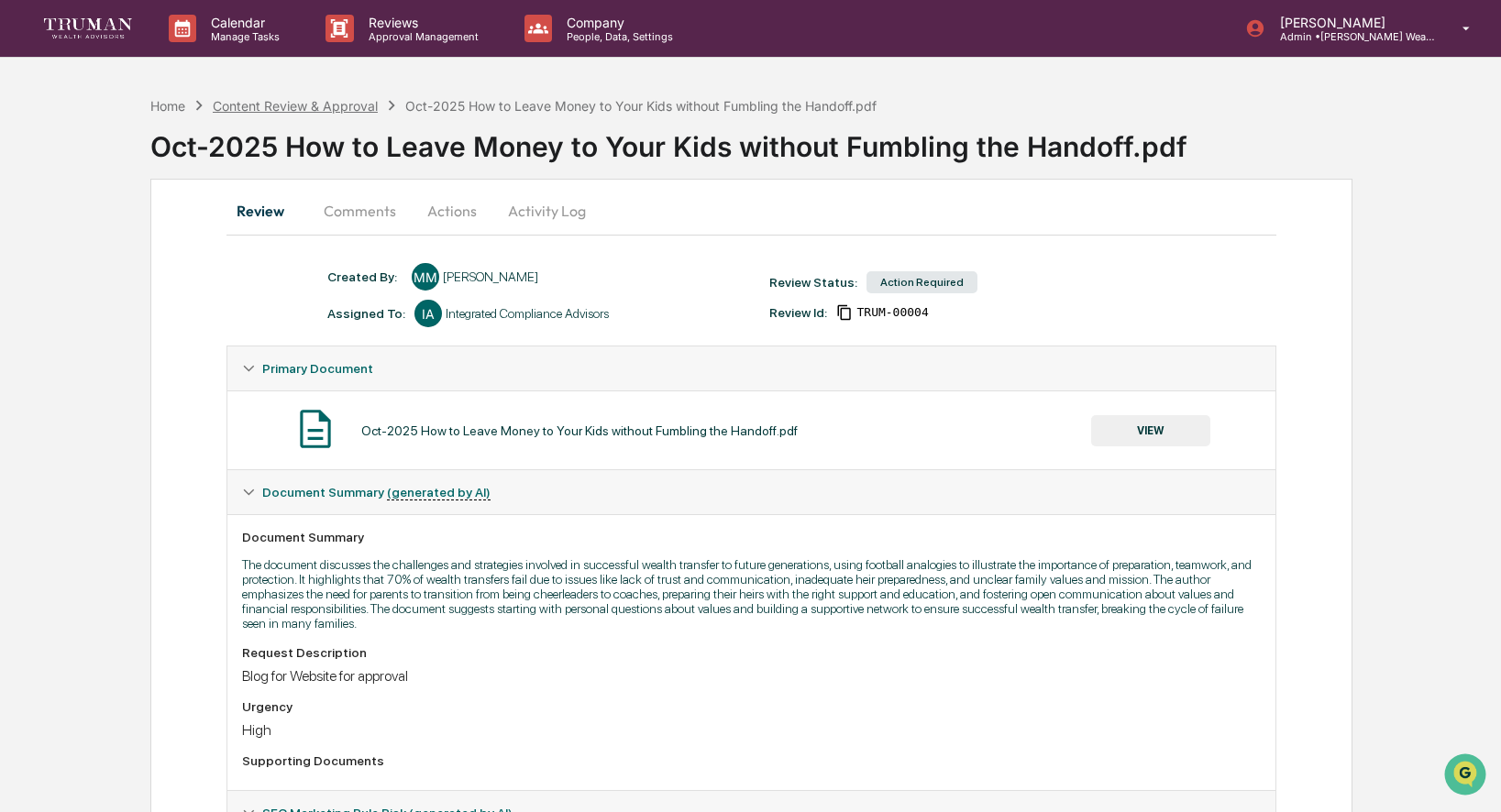
click at [314, 105] on div "Content Review & Approval" at bounding box center [295, 105] width 165 height 15
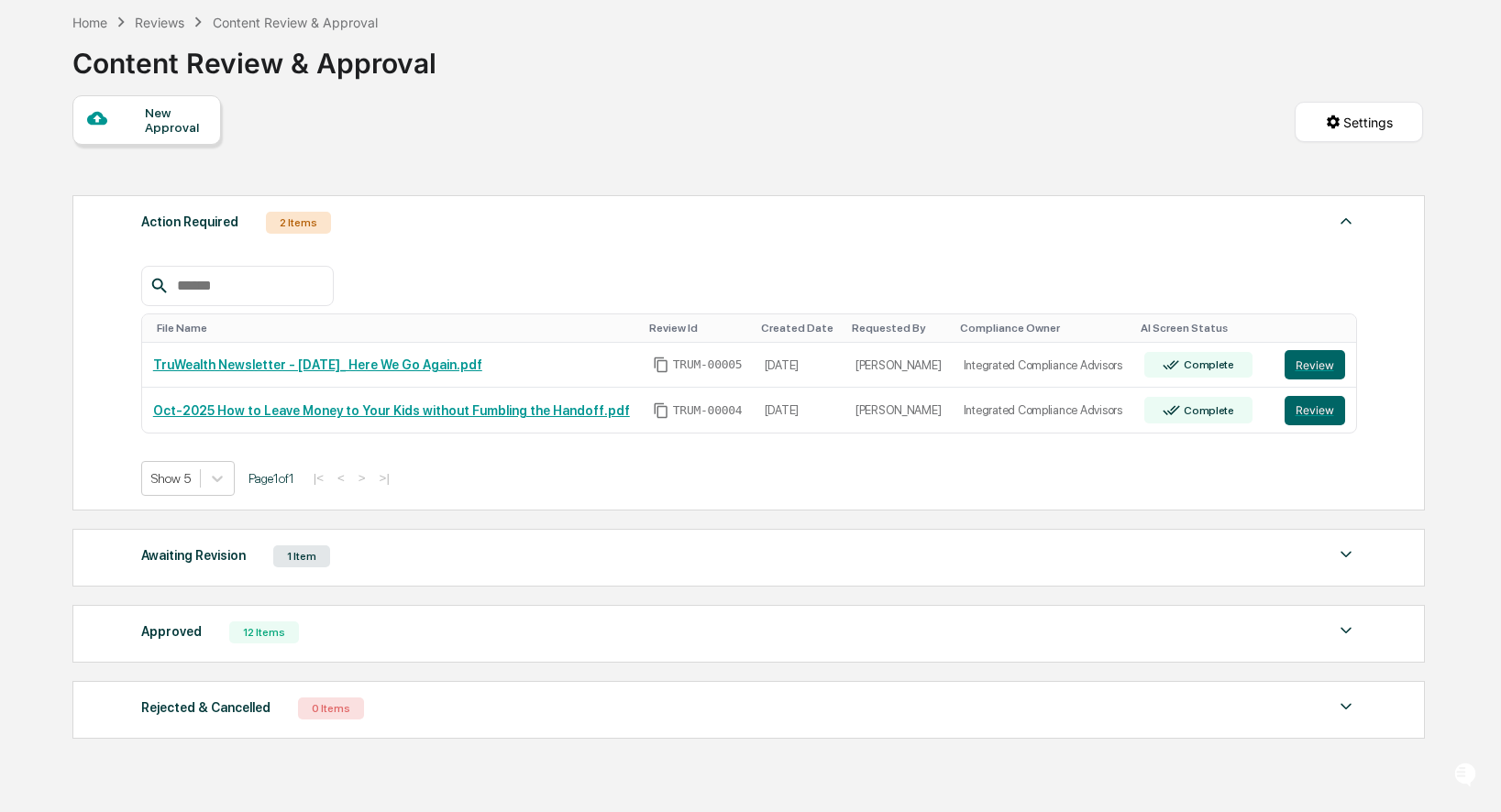
scroll to position [162, 0]
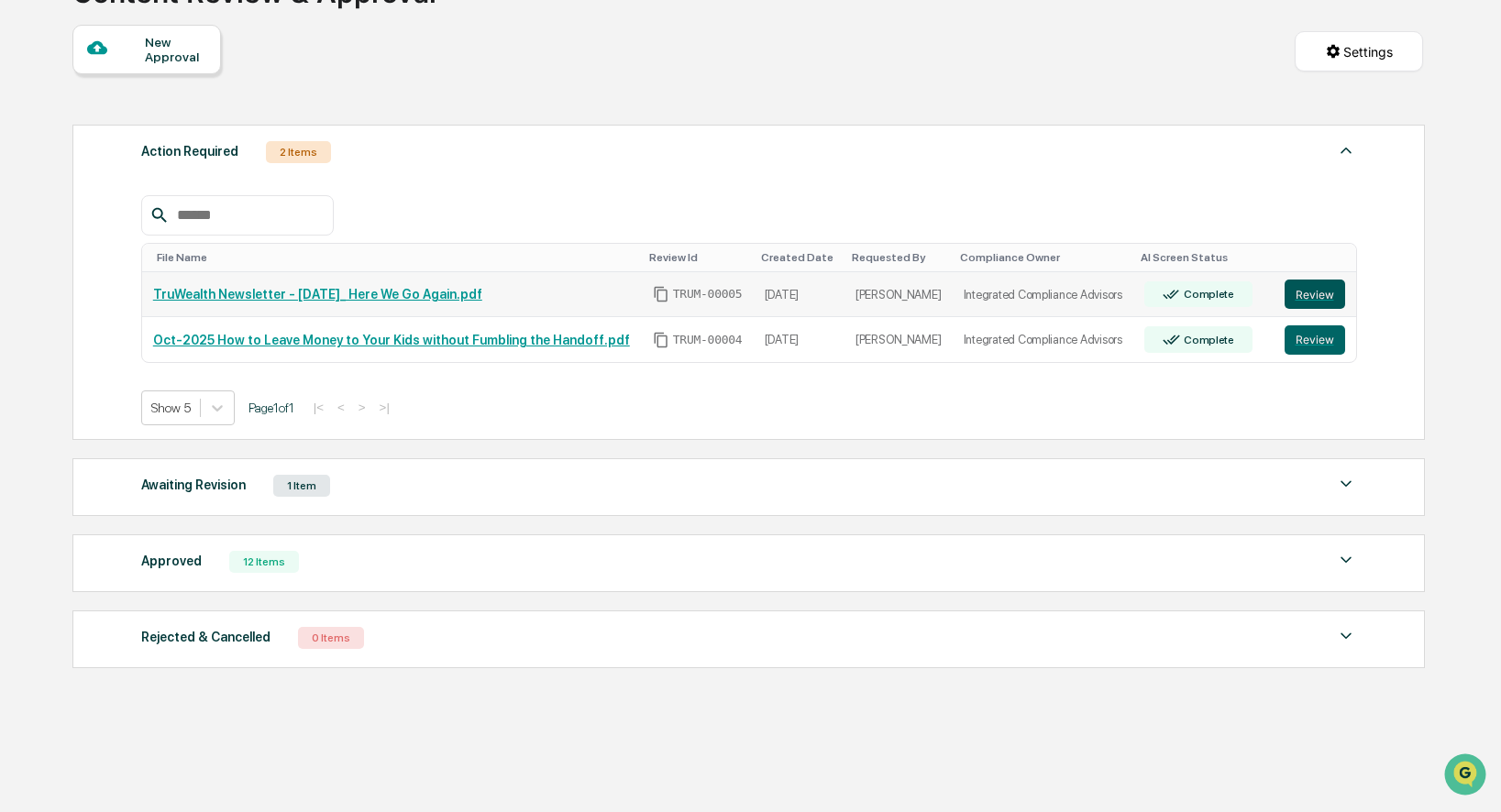
click at [1329, 286] on button "Review" at bounding box center [1316, 293] width 61 height 29
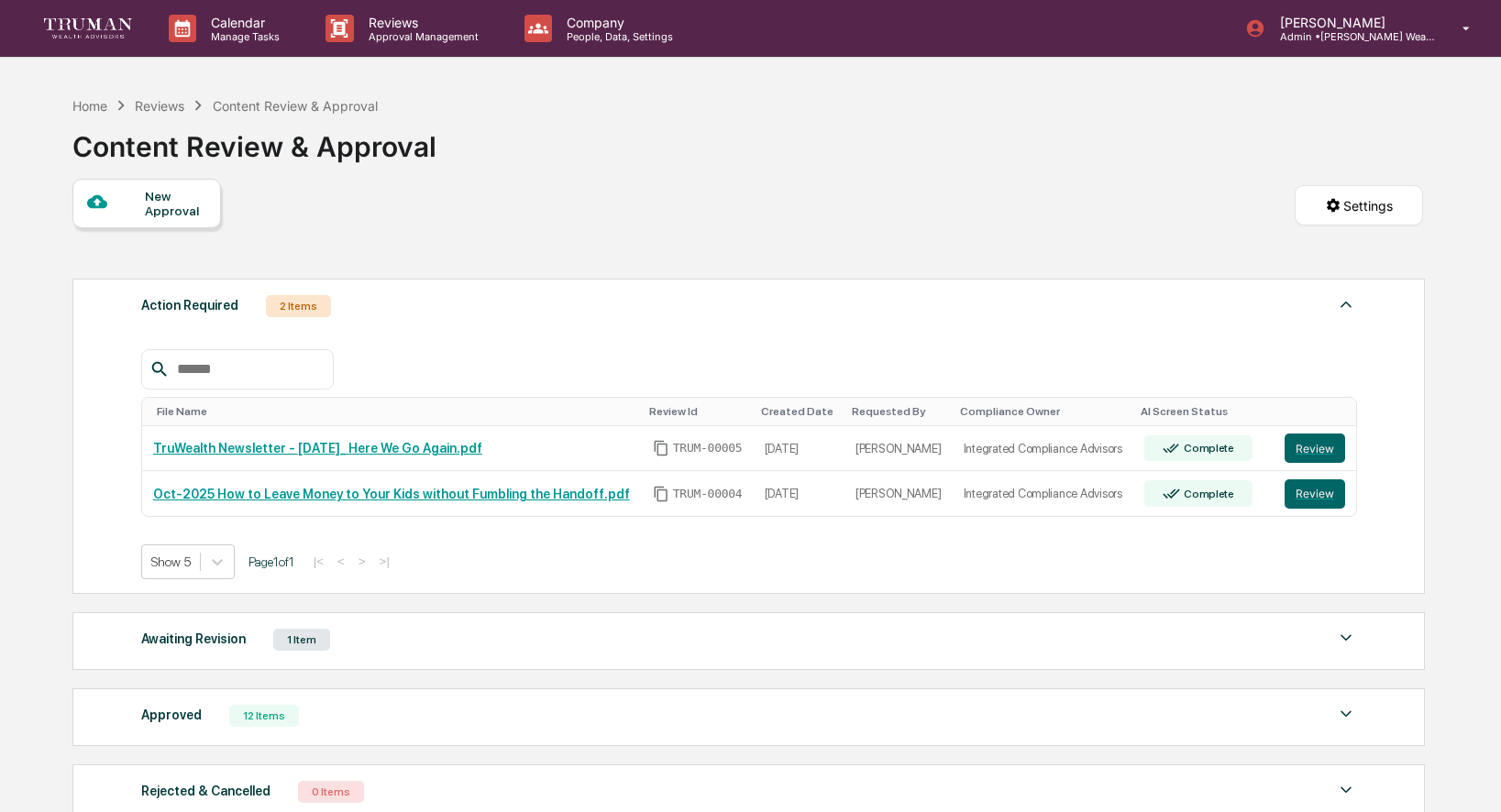
scroll to position [147, 0]
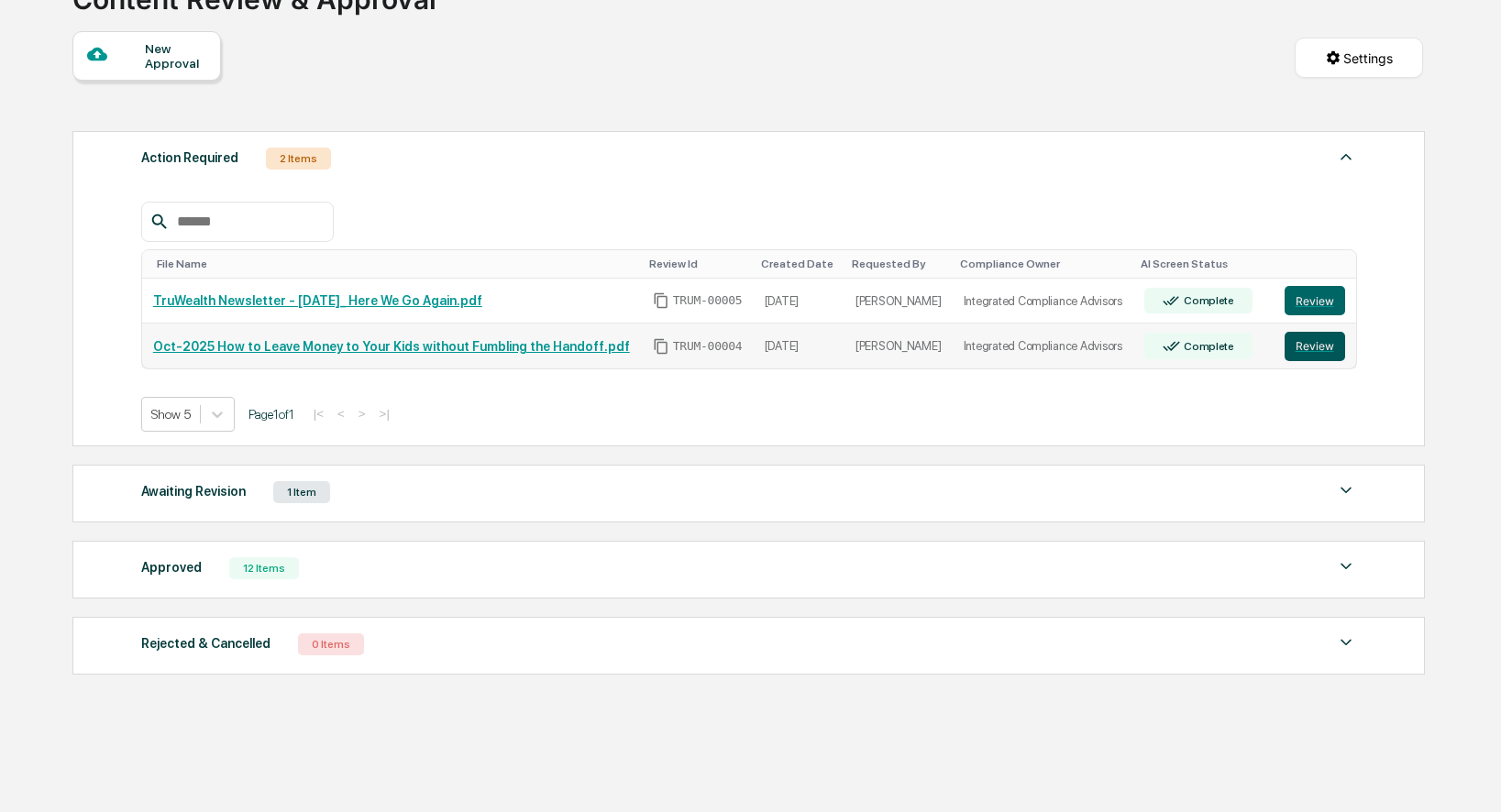
click at [1336, 348] on button "Review" at bounding box center [1316, 346] width 61 height 29
